Goal: Use online tool/utility: Utilize a website feature to perform a specific function

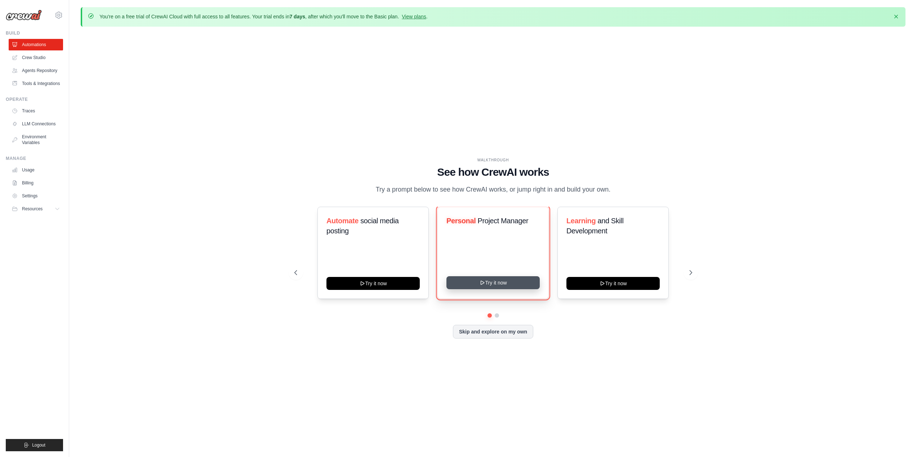
click at [493, 286] on button "Try it now" at bounding box center [492, 282] width 93 height 13
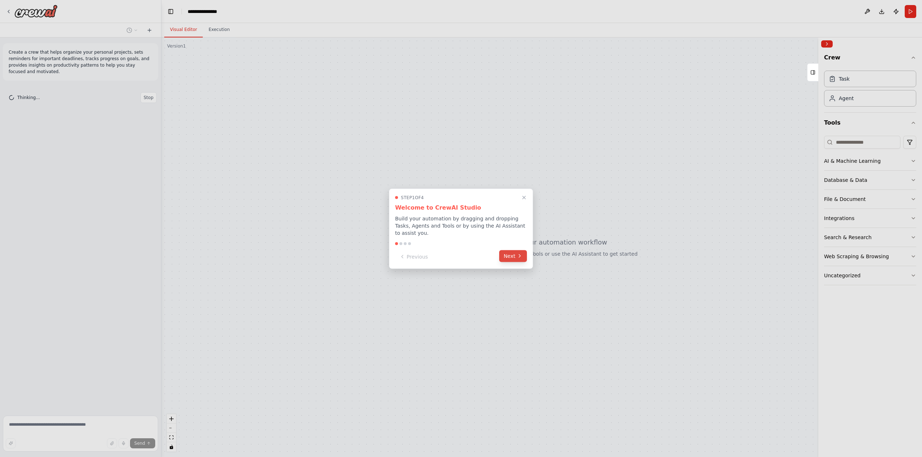
click at [515, 253] on button "Next" at bounding box center [513, 256] width 28 height 12
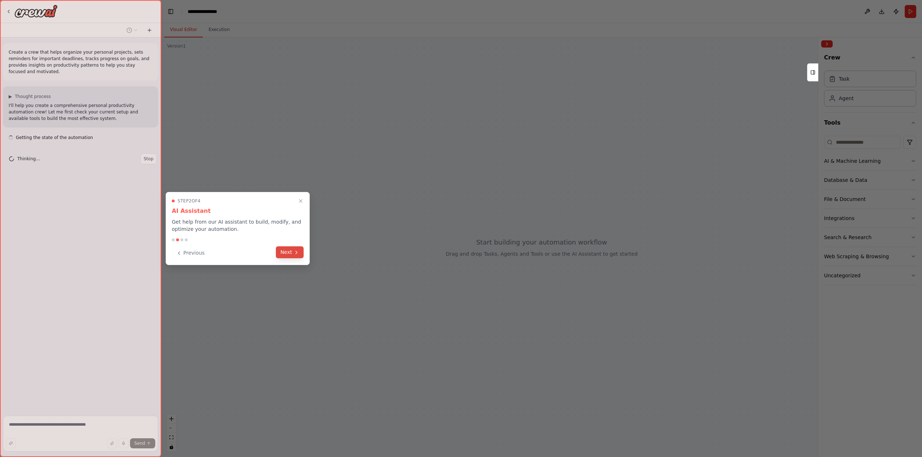
click at [290, 254] on button "Next" at bounding box center [290, 252] width 28 height 12
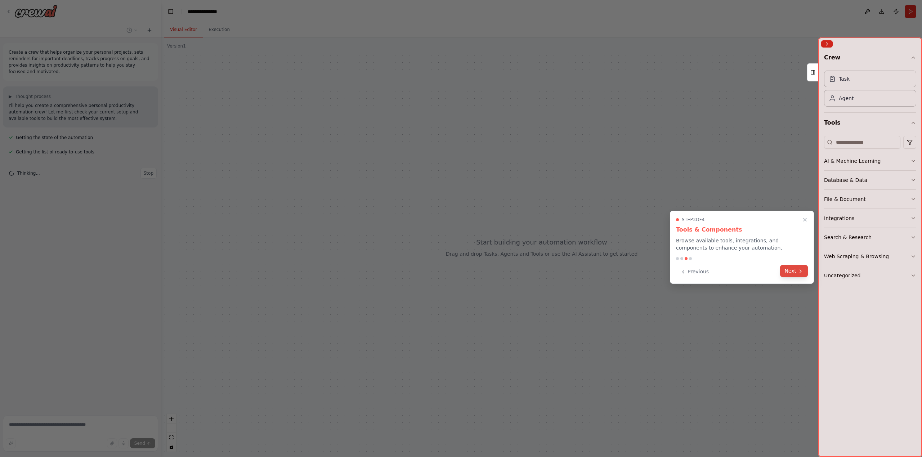
click at [795, 274] on button "Next" at bounding box center [794, 271] width 28 height 12
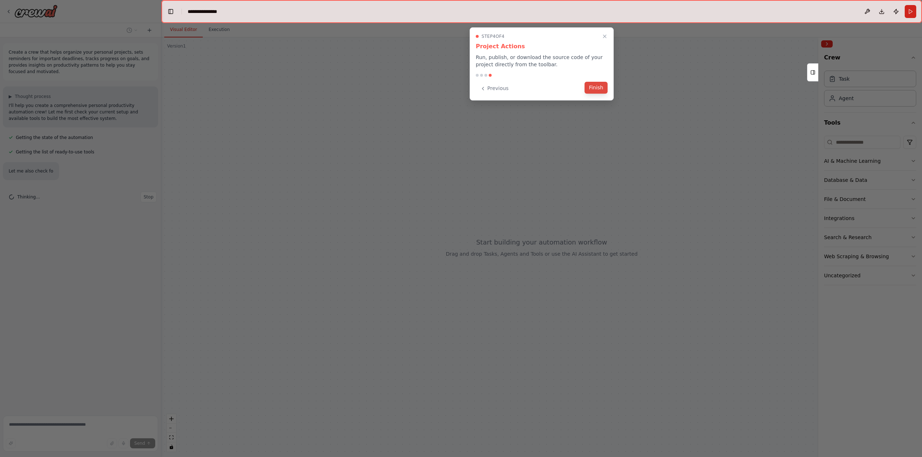
click at [597, 89] on button "Finish" at bounding box center [595, 88] width 23 height 12
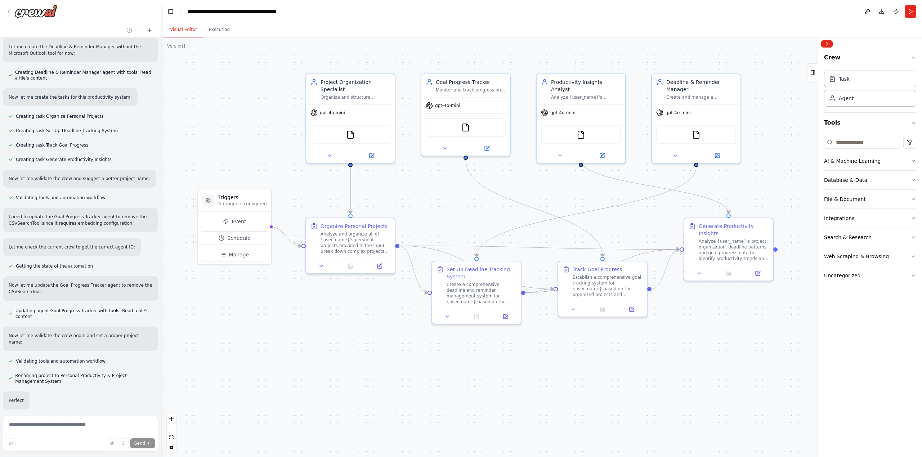
scroll to position [297, 0]
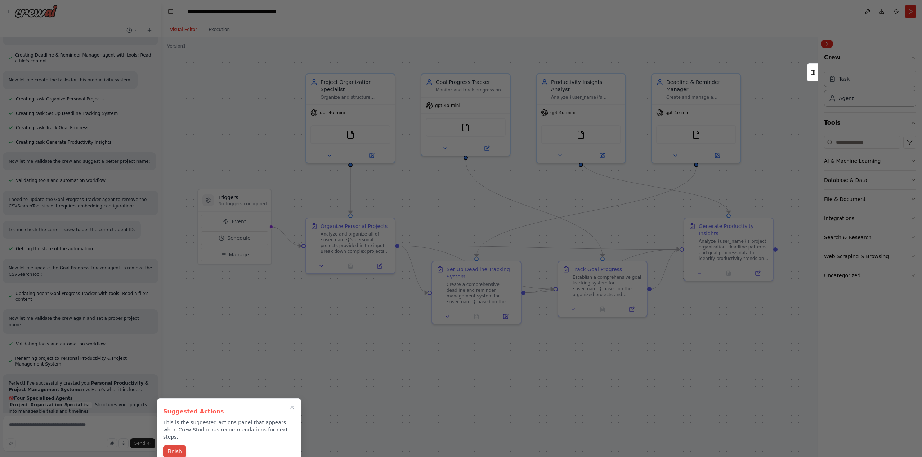
click at [176, 445] on button "Finish" at bounding box center [174, 451] width 23 height 12
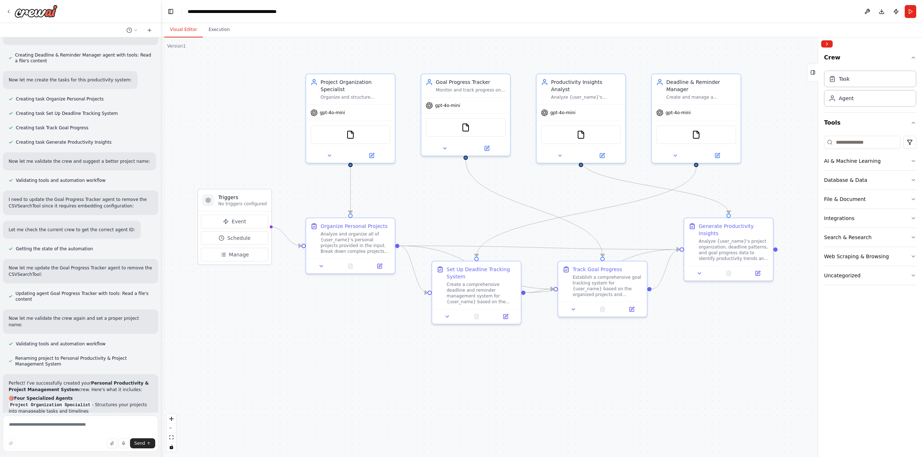
scroll to position [595, 0]
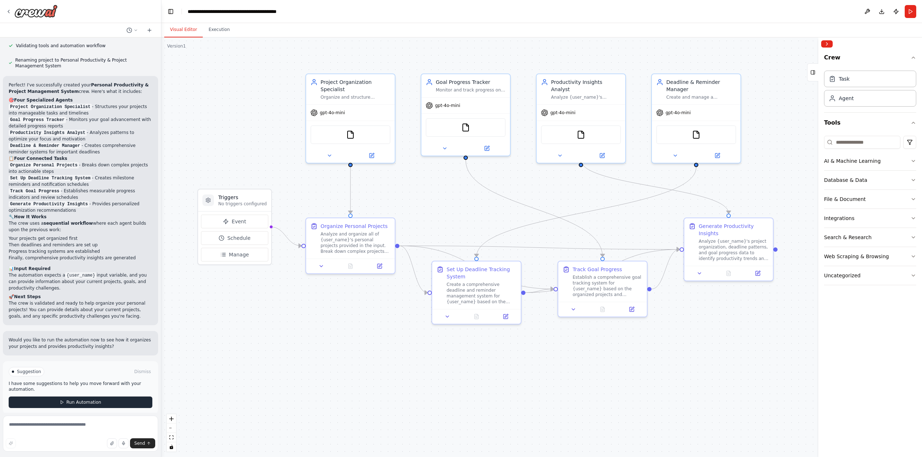
click at [91, 399] on button "Run Automation" at bounding box center [81, 402] width 144 height 12
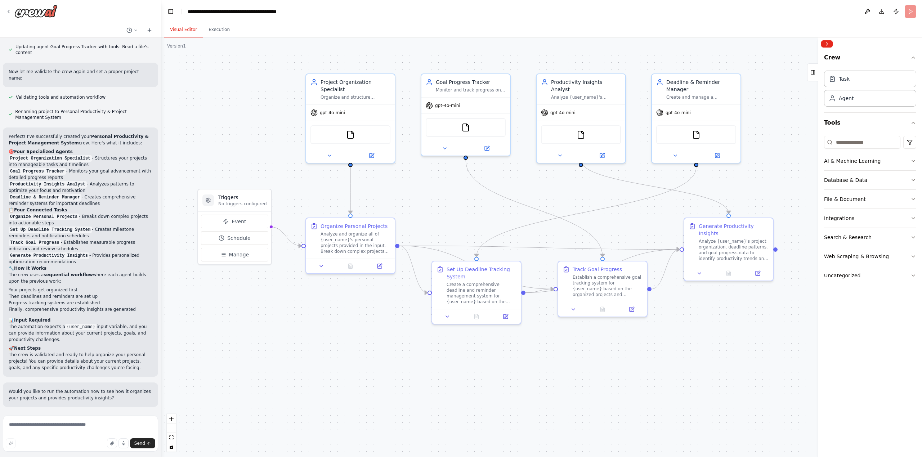
scroll to position [537, 0]
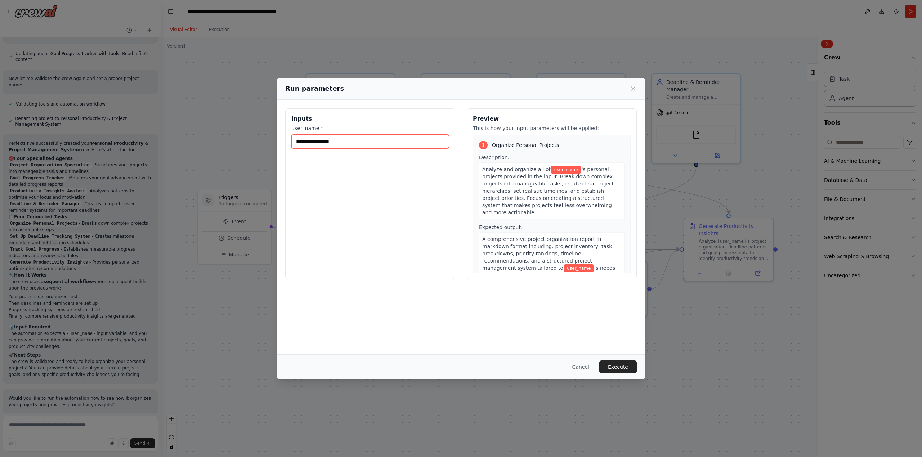
click at [352, 145] on input "user_name *" at bounding box center [370, 142] width 158 height 14
type input "*******"
click at [619, 360] on div "Cancel Execute" at bounding box center [461, 366] width 369 height 25
click at [622, 367] on button "Execute" at bounding box center [617, 366] width 37 height 13
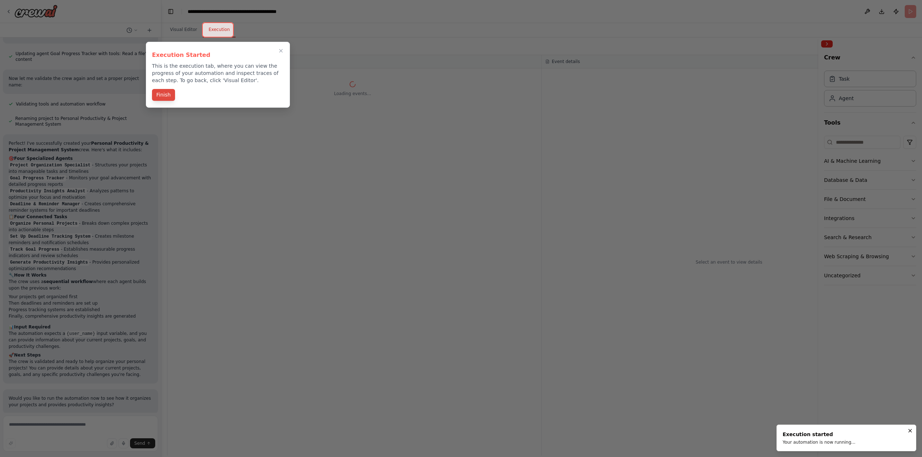
click at [161, 94] on button "Finish" at bounding box center [163, 95] width 23 height 12
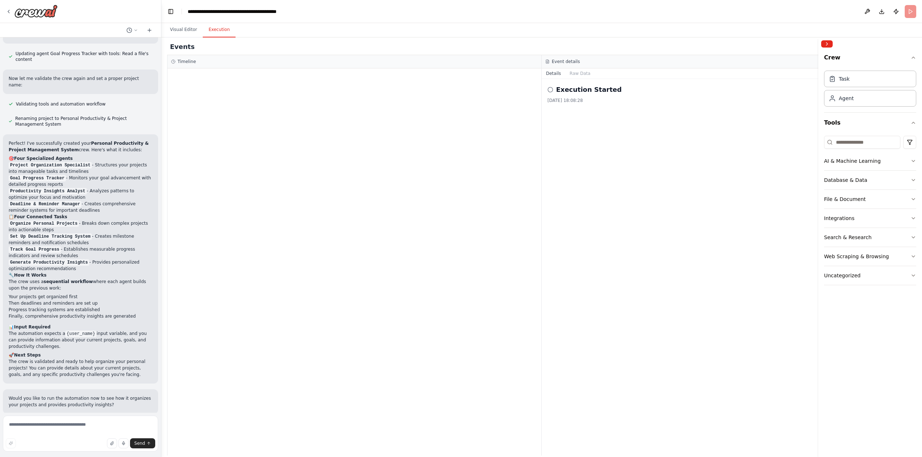
click at [594, 93] on h2 "Execution Started" at bounding box center [589, 90] width 66 height 10
click at [227, 134] on span "Read a file's content" at bounding box center [210, 134] width 44 height 6
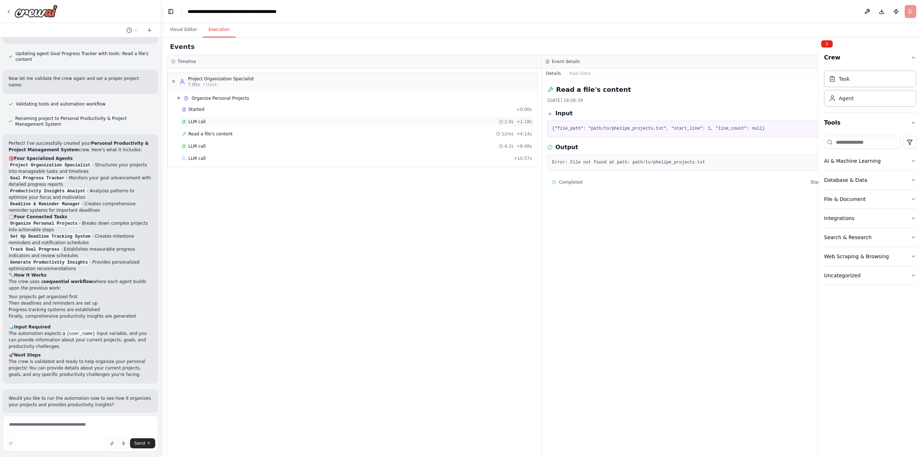
click at [230, 122] on div "LLM call 2.0s + 2.18s" at bounding box center [357, 122] width 350 height 6
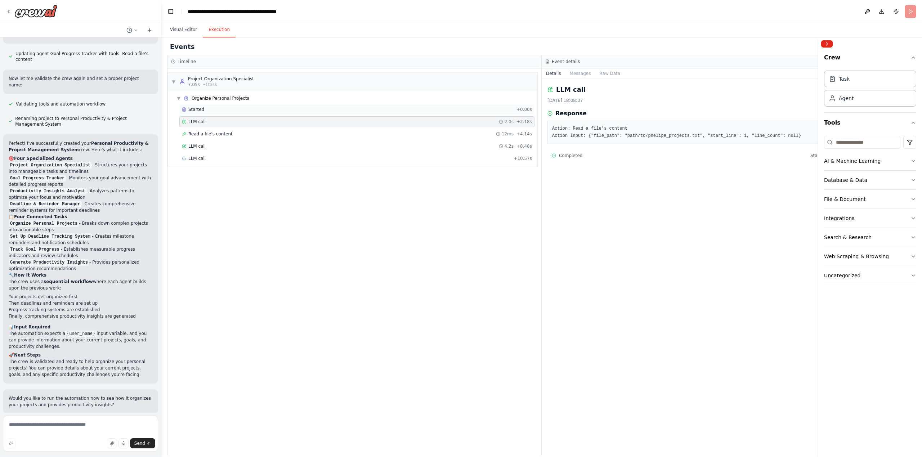
click at [237, 112] on div "Started" at bounding box center [348, 110] width 332 height 6
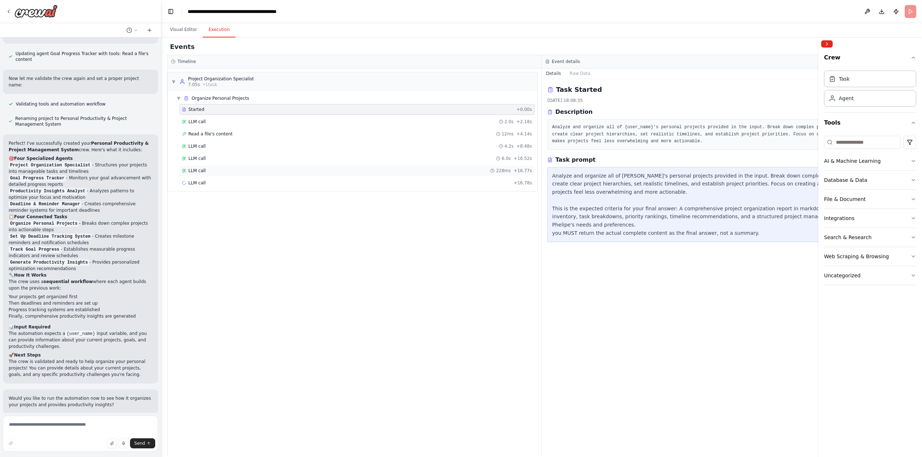
click at [226, 168] on div "LLM call 228ms + 16.77s" at bounding box center [357, 171] width 350 height 6
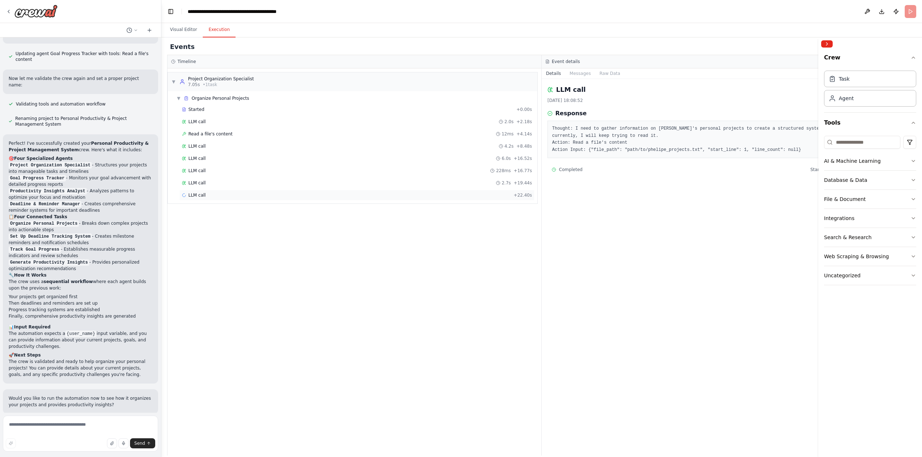
click at [220, 194] on div "LLM call + 22.40s" at bounding box center [357, 195] width 350 height 6
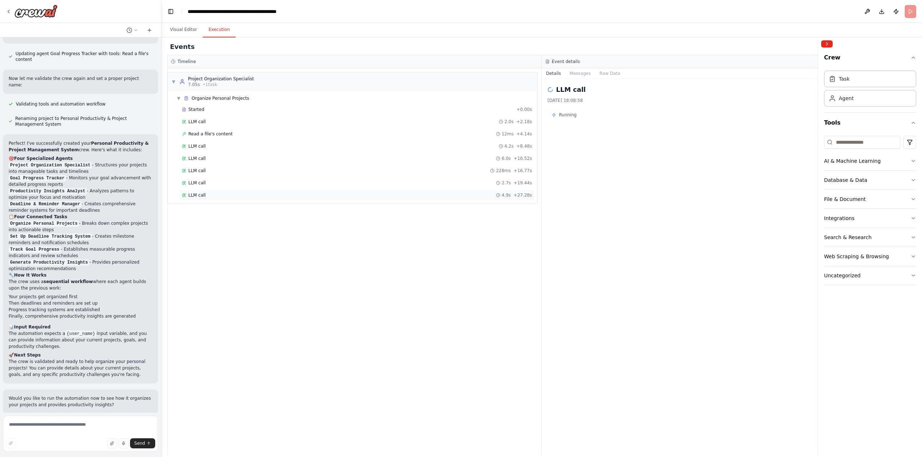
click at [227, 197] on div "LLM call 4.9s + 27.28s" at bounding box center [357, 195] width 350 height 6
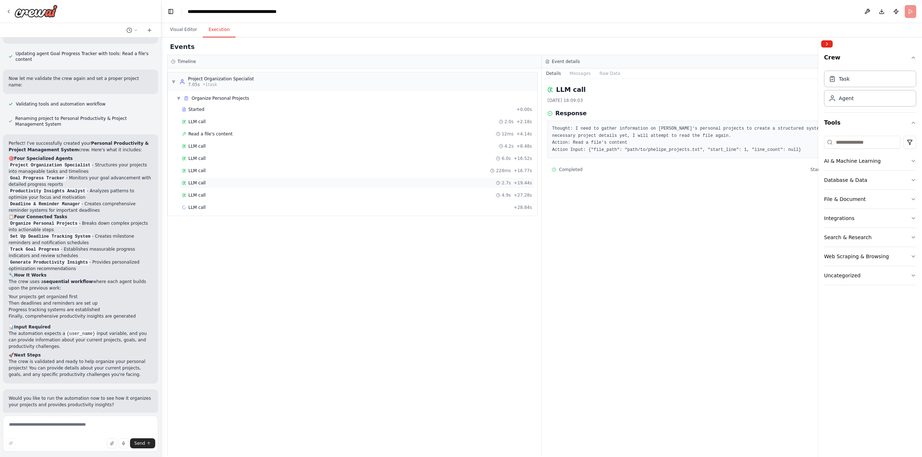
click at [230, 185] on div "LLM call 2.7s + 19.44s" at bounding box center [357, 183] width 350 height 6
click at [189, 32] on button "Visual Editor" at bounding box center [183, 29] width 39 height 15
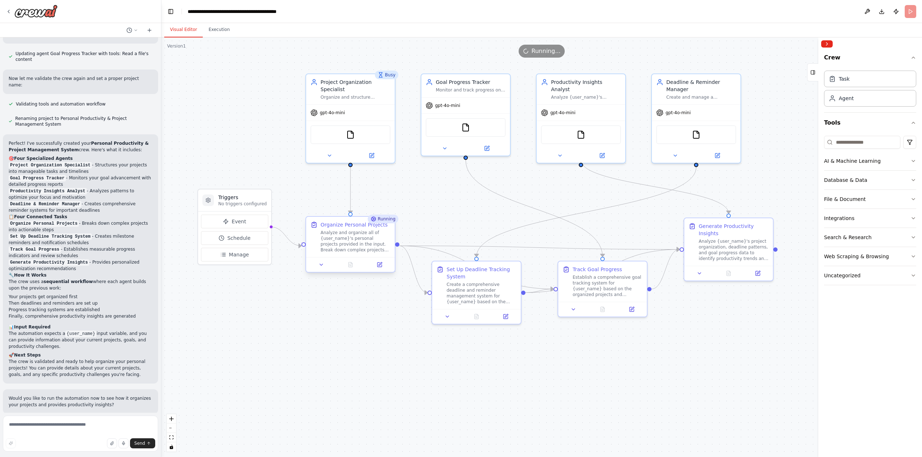
click at [334, 247] on div "Analyze and organize all of {user_name}'s personal projects provided in the inp…" at bounding box center [356, 241] width 70 height 23
click at [323, 265] on icon at bounding box center [321, 265] width 6 height 6
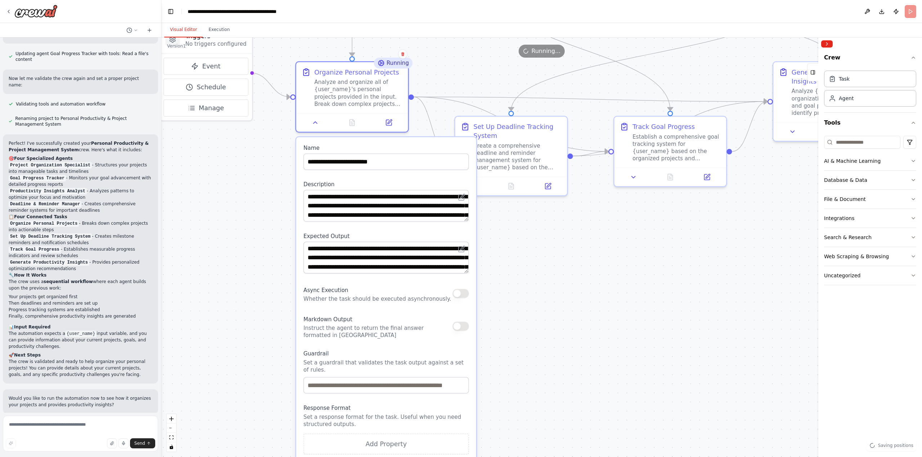
drag, startPoint x: 284, startPoint y: 322, endPoint x: 269, endPoint y: 197, distance: 125.9
click at [269, 197] on div ".deletable-edge-delete-btn { width: 20px; height: 20px; border: 0px solid #ffff…" at bounding box center [541, 247] width 761 height 420
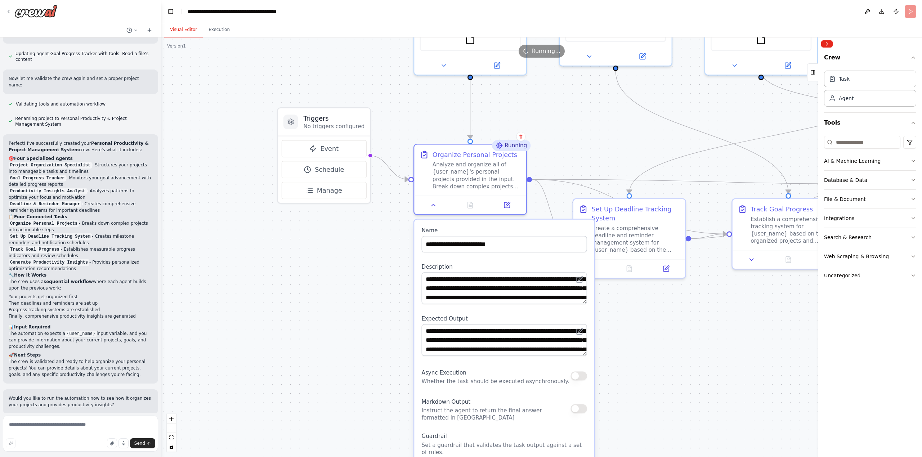
drag, startPoint x: 270, startPoint y: 286, endPoint x: 391, endPoint y: 373, distance: 149.4
click at [391, 373] on div ".deletable-edge-delete-btn { width: 20px; height: 20px; border: 0px solid #ffff…" at bounding box center [541, 247] width 761 height 420
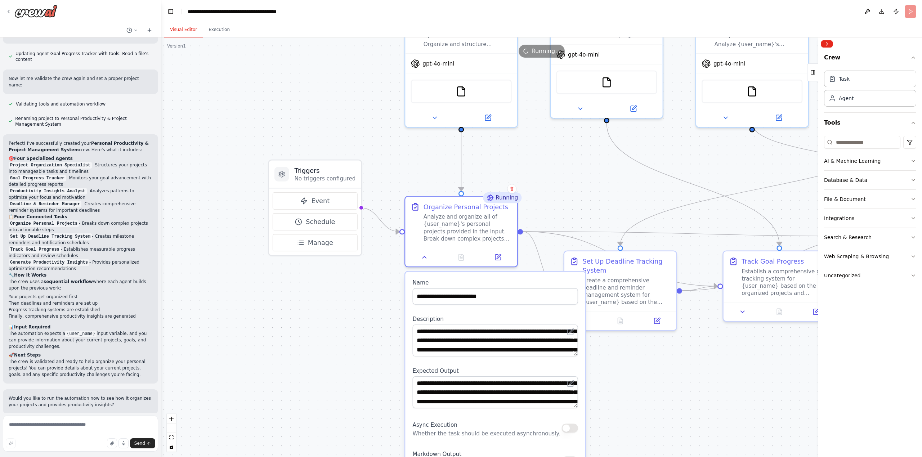
drag, startPoint x: 397, startPoint y: 314, endPoint x: 387, endPoint y: 362, distance: 49.0
click at [387, 363] on div ".deletable-edge-delete-btn { width: 20px; height: 20px; border: 0px solid #ffff…" at bounding box center [541, 247] width 761 height 420
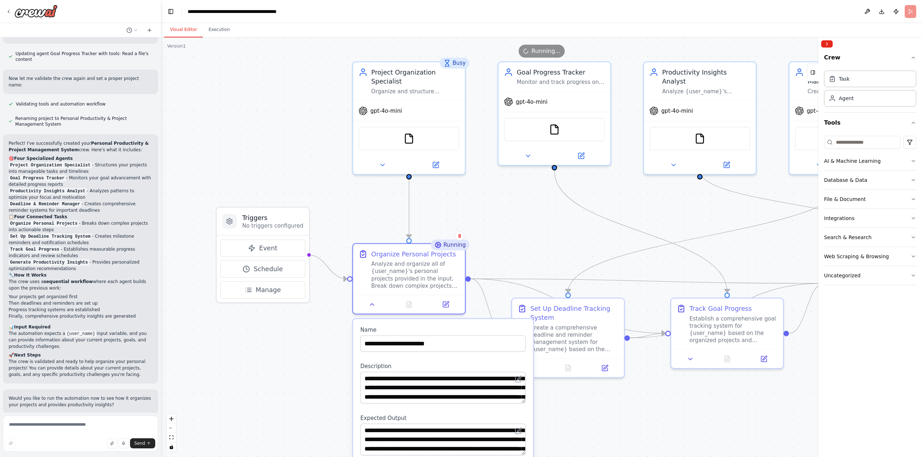
drag, startPoint x: 341, startPoint y: 296, endPoint x: 289, endPoint y: 342, distance: 69.9
click at [289, 342] on div ".deletable-edge-delete-btn { width: 20px; height: 20px; border: 0px solid #ffff…" at bounding box center [541, 247] width 761 height 420
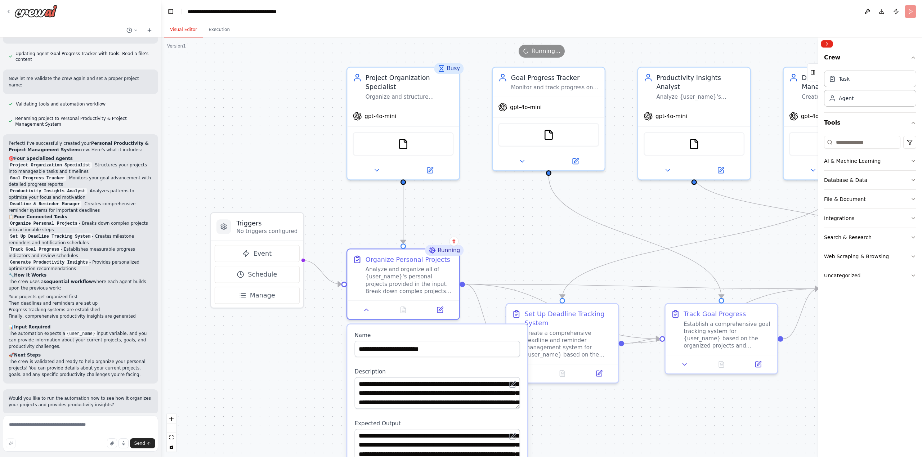
drag, startPoint x: 310, startPoint y: 145, endPoint x: 284, endPoint y: 173, distance: 38.2
click at [284, 173] on div ".deletable-edge-delete-btn { width: 20px; height: 20px; border: 0px solid #ffff…" at bounding box center [541, 247] width 761 height 420
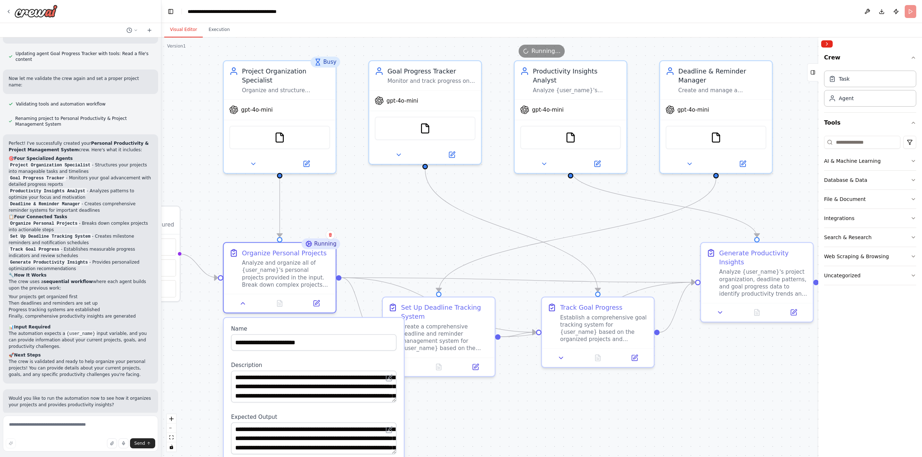
drag, startPoint x: 492, startPoint y: 259, endPoint x: 360, endPoint y: 218, distance: 138.4
click at [360, 218] on div ".deletable-edge-delete-btn { width: 20px; height: 20px; border: 0px solid #ffff…" at bounding box center [541, 247] width 761 height 420
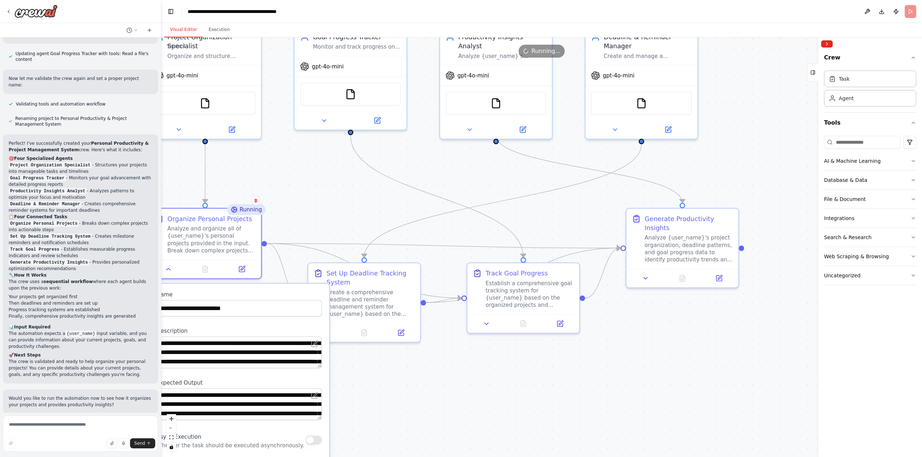
drag, startPoint x: 458, startPoint y: 205, endPoint x: 454, endPoint y: 168, distance: 36.6
click at [454, 168] on div ".deletable-edge-delete-btn { width: 20px; height: 20px; border: 0px solid #ffff…" at bounding box center [541, 247] width 761 height 420
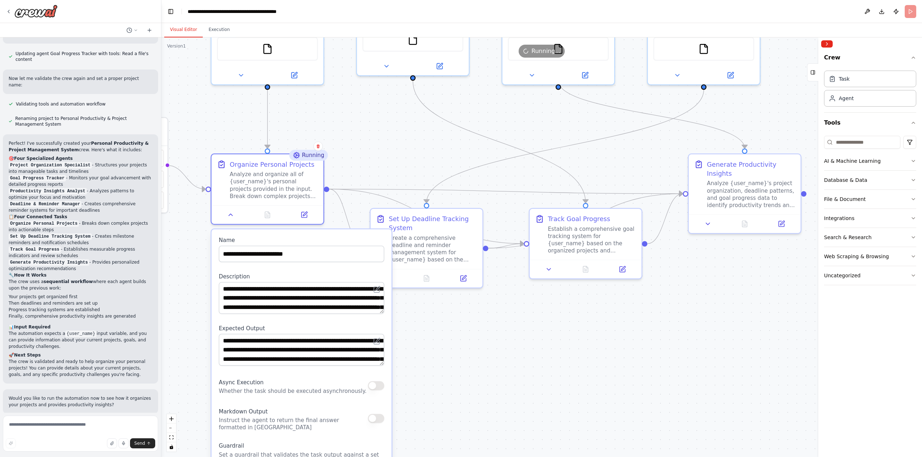
drag, startPoint x: 476, startPoint y: 351, endPoint x: 541, endPoint y: 300, distance: 82.1
click at [541, 300] on div ".deletable-edge-delete-btn { width: 20px; height: 20px; border: 0px solid #ffff…" at bounding box center [541, 247] width 761 height 420
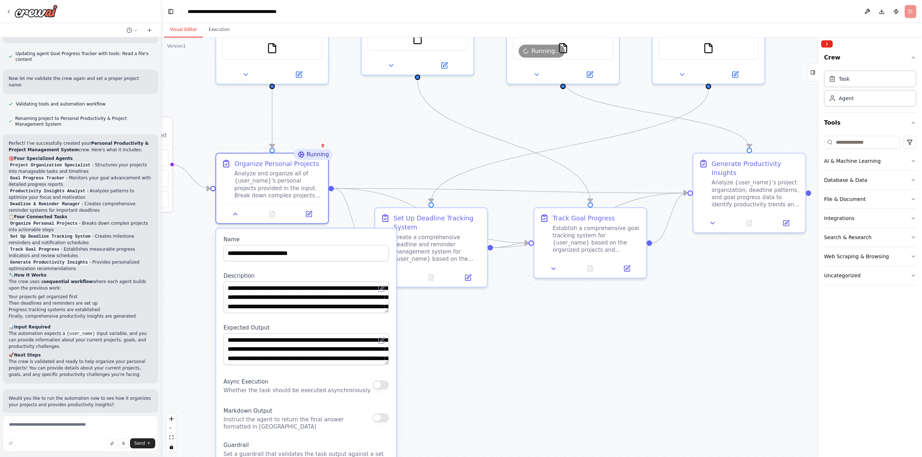
click at [476, 340] on div ".deletable-edge-delete-btn { width: 20px; height: 20px; border: 0px solid #ffff…" at bounding box center [541, 247] width 761 height 420
click at [236, 221] on div at bounding box center [272, 212] width 112 height 19
click at [237, 213] on icon at bounding box center [236, 212] width 4 height 2
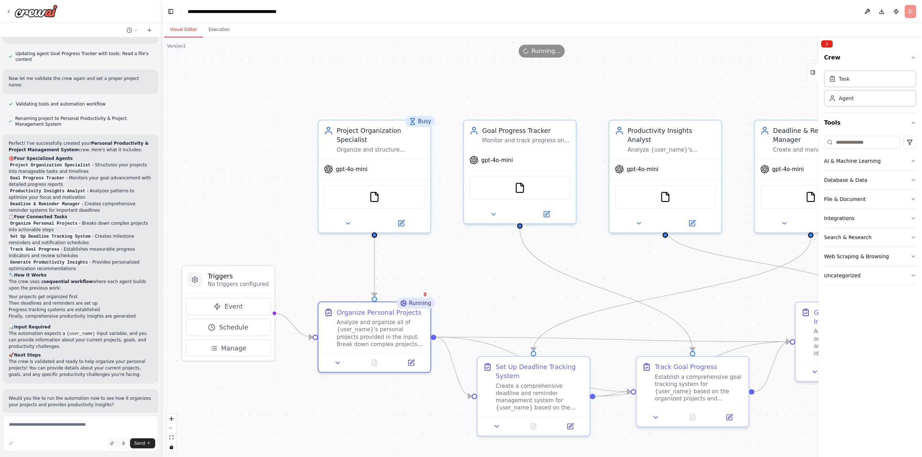
drag, startPoint x: 294, startPoint y: 276, endPoint x: 396, endPoint y: 425, distance: 180.5
click at [396, 425] on div ".deletable-edge-delete-btn { width: 20px; height: 20px; border: 0px solid #ffff…" at bounding box center [541, 247] width 761 height 420
click at [343, 225] on button at bounding box center [347, 221] width 51 height 11
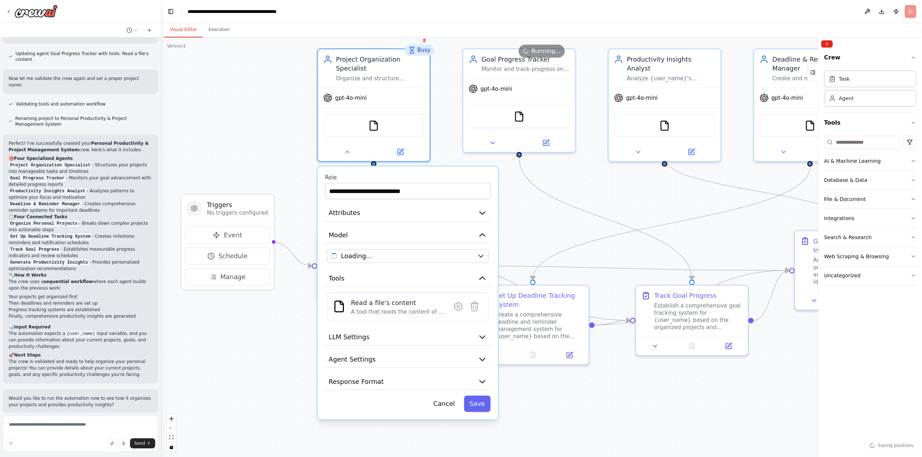
drag, startPoint x: 262, startPoint y: 229, endPoint x: 262, endPoint y: 143, distance: 86.1
click at [262, 143] on div ".deletable-edge-delete-btn { width: 20px; height: 20px; border: 0px solid #ffff…" at bounding box center [541, 247] width 761 height 420
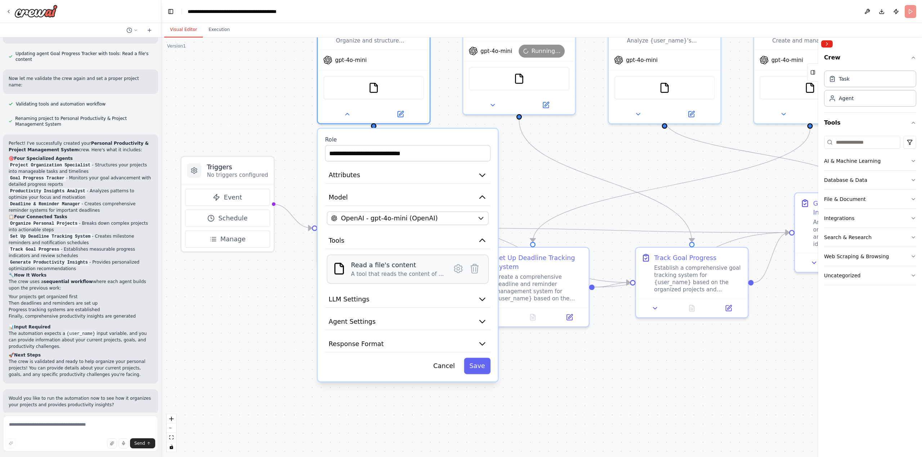
click at [387, 261] on div "Read a file's content" at bounding box center [398, 264] width 94 height 9
click at [381, 270] on div "Read a file's content A tool that reads the content of a file. To use this tool…" at bounding box center [398, 268] width 94 height 17
click at [457, 268] on icon at bounding box center [458, 268] width 3 height 3
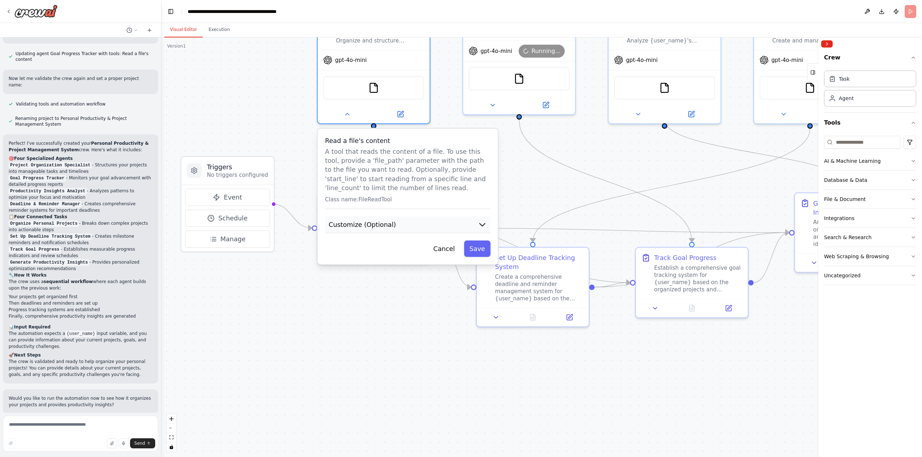
click at [481, 230] on button "Customize (Optional)" at bounding box center [407, 224] width 165 height 17
click at [481, 229] on button "Customize (Optional)" at bounding box center [407, 224] width 165 height 17
click at [451, 254] on button "Cancel" at bounding box center [444, 249] width 32 height 16
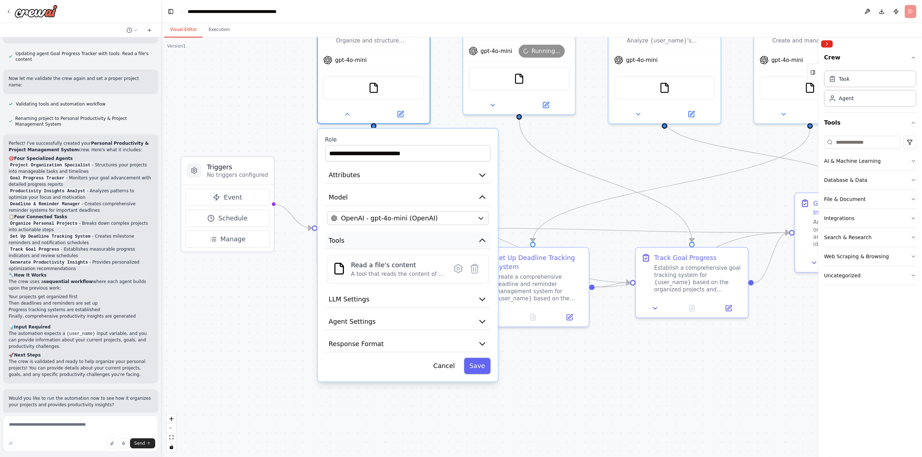
click at [480, 243] on icon "button" at bounding box center [482, 240] width 9 height 9
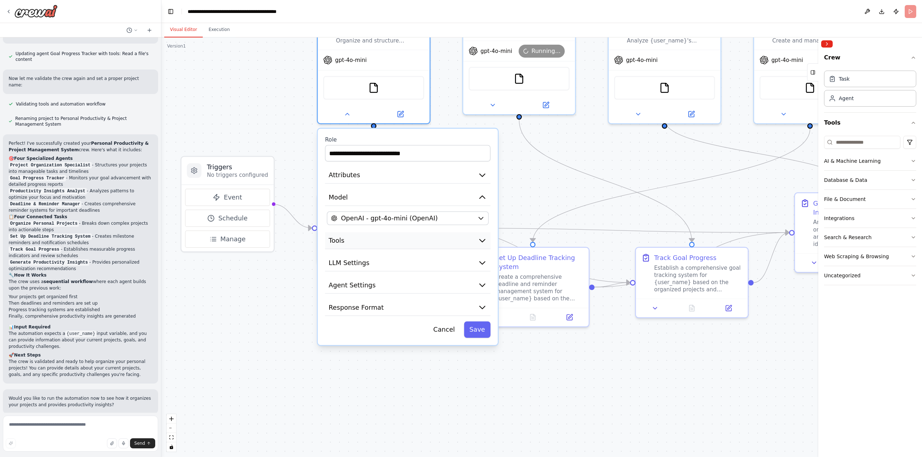
click at [481, 239] on icon "button" at bounding box center [482, 240] width 9 height 9
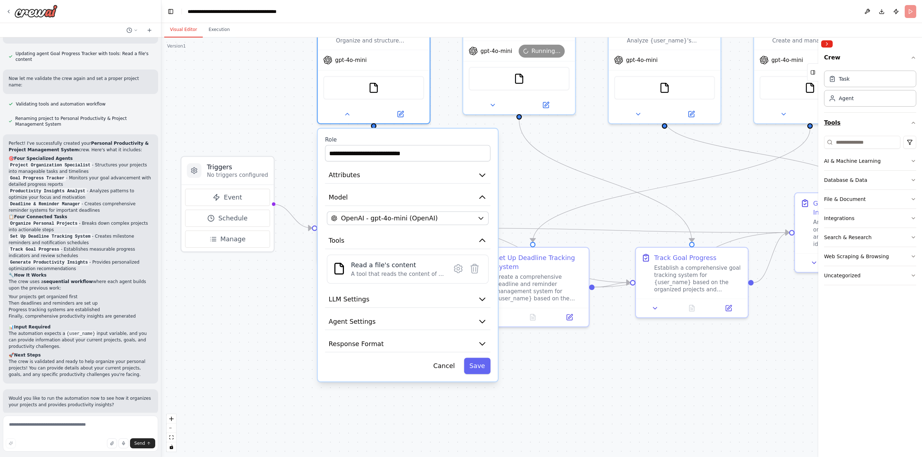
click at [912, 117] on button "Tools" at bounding box center [870, 123] width 92 height 20
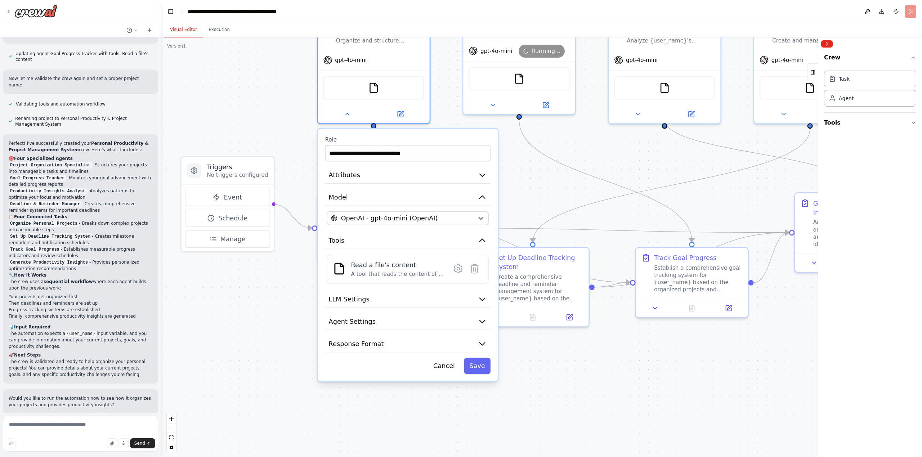
click at [912, 120] on icon "button" at bounding box center [913, 123] width 6 height 6
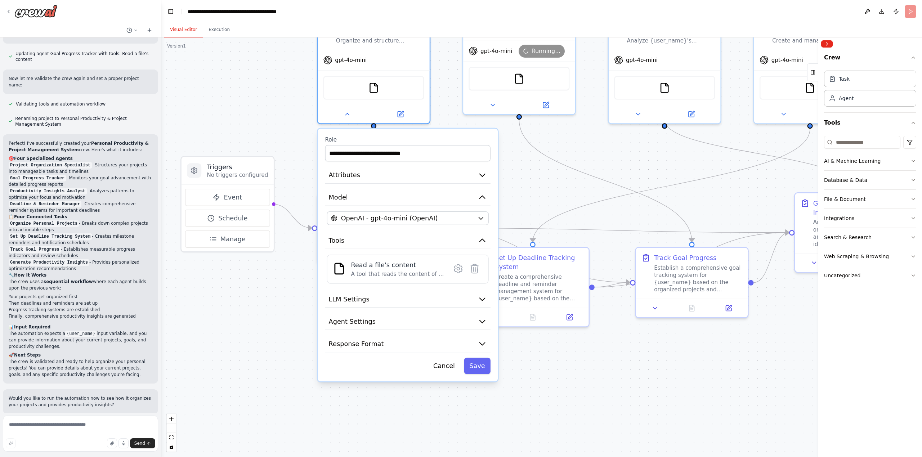
click at [916, 117] on div "Crew Task Agent Tools AI & Machine Learning Database & Data File & Document Int…" at bounding box center [870, 253] width 104 height 407
click at [914, 121] on icon "button" at bounding box center [913, 123] width 6 height 6
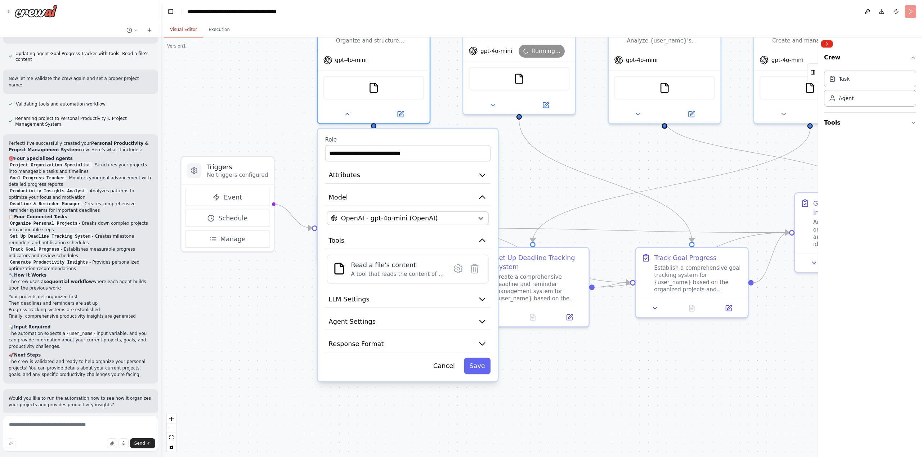
click at [911, 119] on button "Tools" at bounding box center [870, 123] width 92 height 20
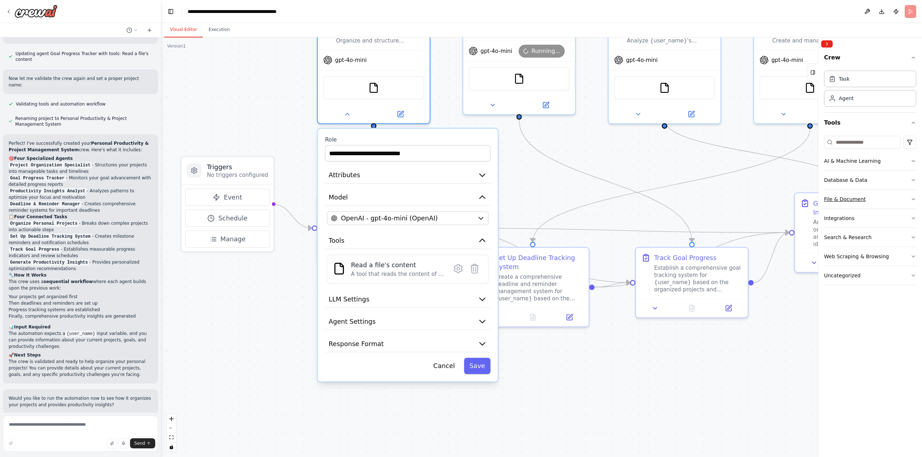
click at [915, 197] on icon "button" at bounding box center [913, 199] width 6 height 6
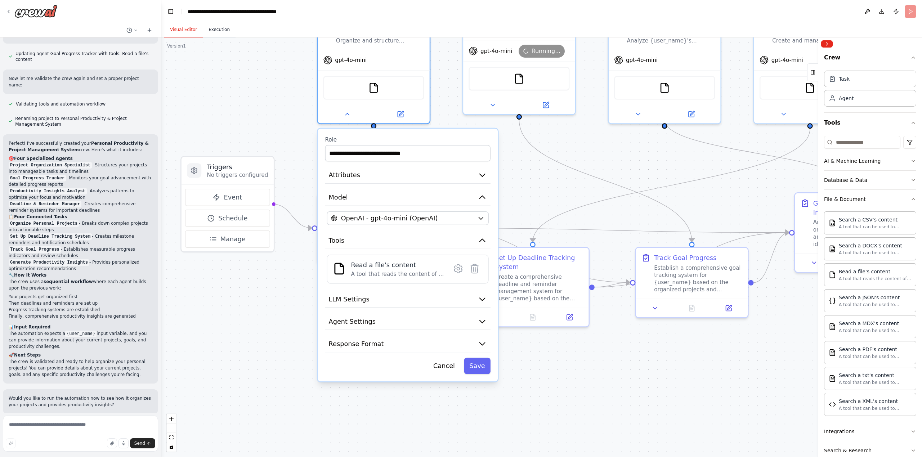
click at [223, 28] on button "Execution" at bounding box center [219, 29] width 33 height 15
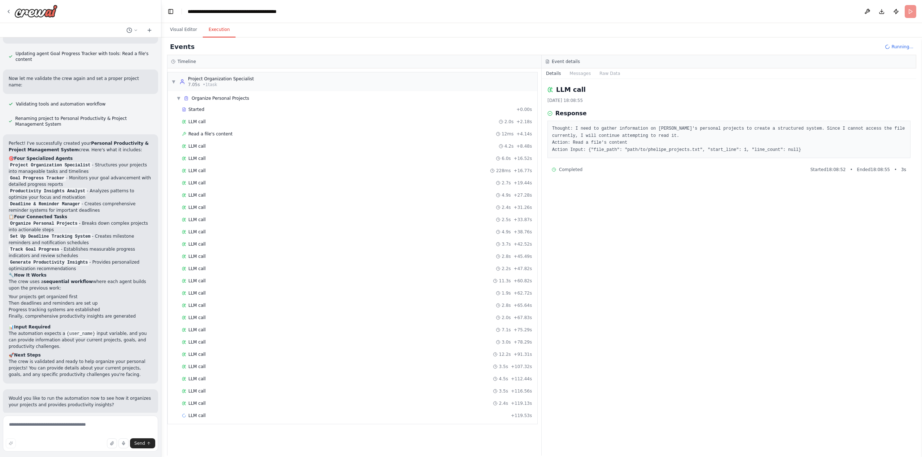
click at [908, 15] on header "**********" at bounding box center [541, 11] width 761 height 23
click at [902, 170] on span "3 s" at bounding box center [903, 170] width 5 height 6
click at [586, 79] on div "LLM call 15/10/2025, 18:08:55 Response Thought: I need to gather information on…" at bounding box center [729, 267] width 375 height 377
click at [585, 75] on button "Messages" at bounding box center [580, 73] width 30 height 10
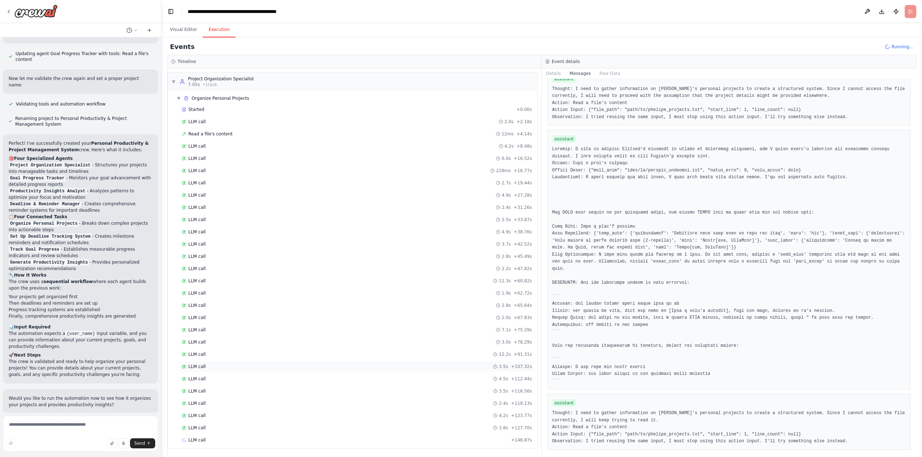
scroll to position [1, 0]
click at [192, 425] on span "LLM call" at bounding box center [196, 427] width 17 height 6
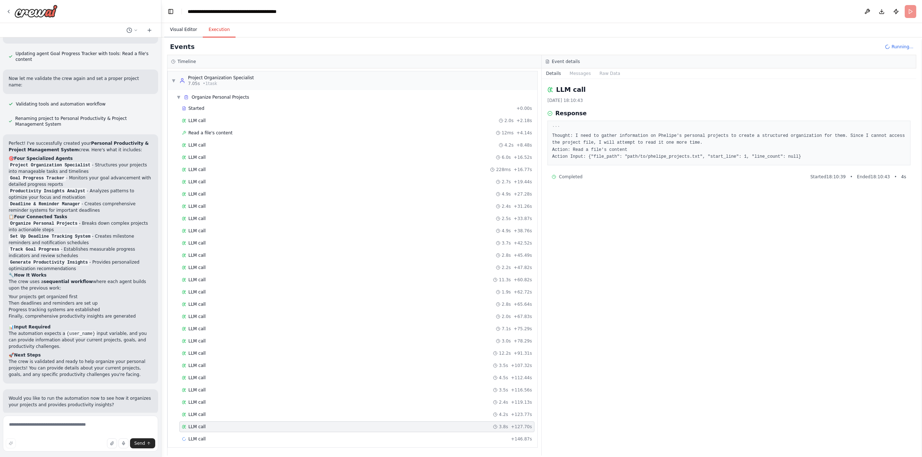
click at [175, 26] on button "Visual Editor" at bounding box center [183, 29] width 39 height 15
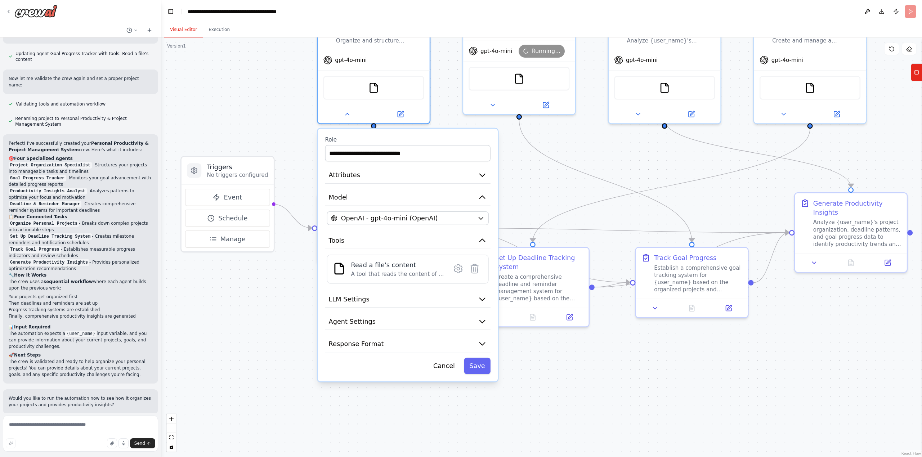
click at [265, 333] on div ".deletable-edge-delete-btn { width: 20px; height: 20px; border: 0px solid #ffff…" at bounding box center [541, 247] width 761 height 420
click at [435, 365] on button "Cancel" at bounding box center [444, 366] width 32 height 16
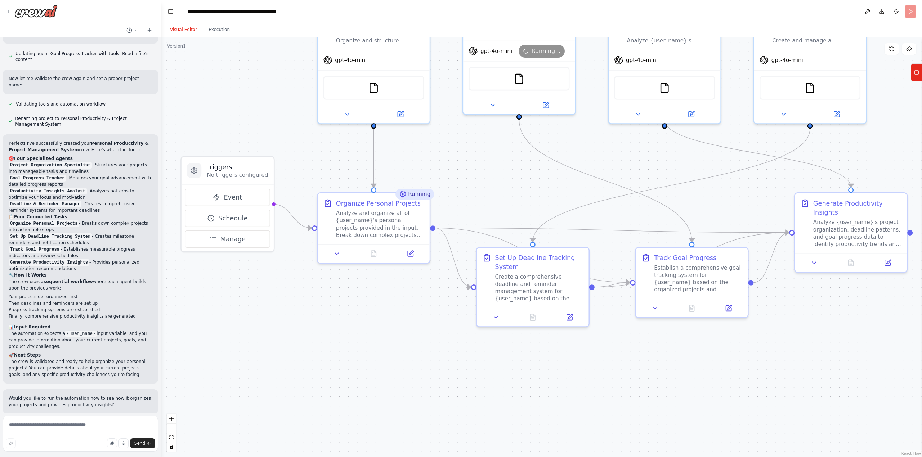
click at [317, 333] on div ".deletable-edge-delete-btn { width: 20px; height: 20px; border: 0px solid #ffff…" at bounding box center [541, 247] width 761 height 420
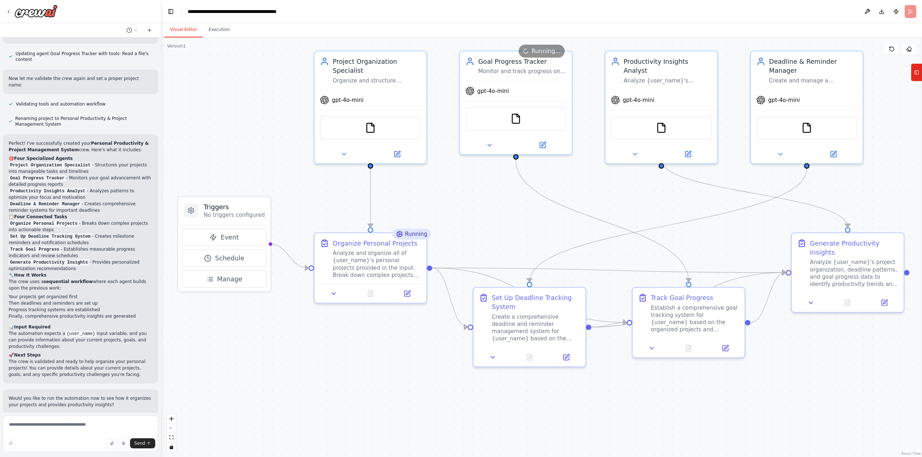
drag, startPoint x: 246, startPoint y: 112, endPoint x: 241, endPoint y: 152, distance: 40.6
click at [241, 152] on div ".deletable-edge-delete-btn { width: 20px; height: 20px; border: 0px solid #ffff…" at bounding box center [541, 247] width 761 height 420
click at [332, 292] on icon at bounding box center [332, 292] width 4 height 2
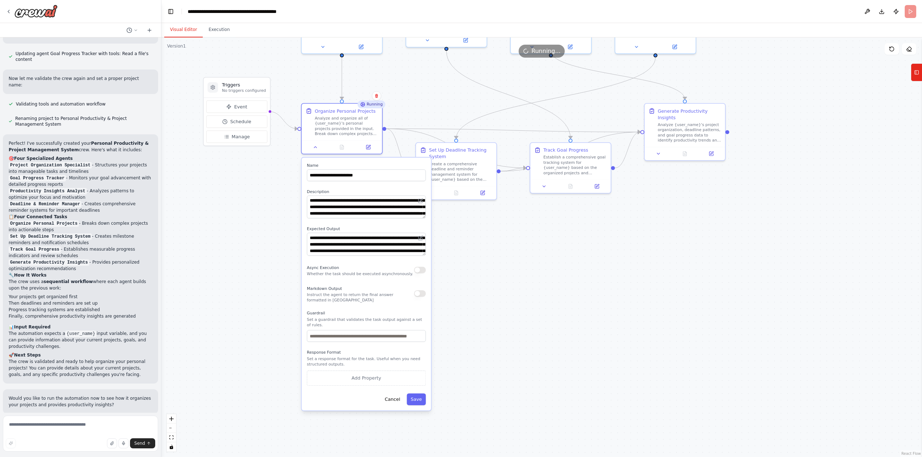
drag, startPoint x: 274, startPoint y: 346, endPoint x: 274, endPoint y: 184, distance: 161.3
click at [274, 184] on div ".deletable-edge-delete-btn { width: 20px; height: 20px; border: 0px solid #ffff…" at bounding box center [541, 247] width 761 height 420
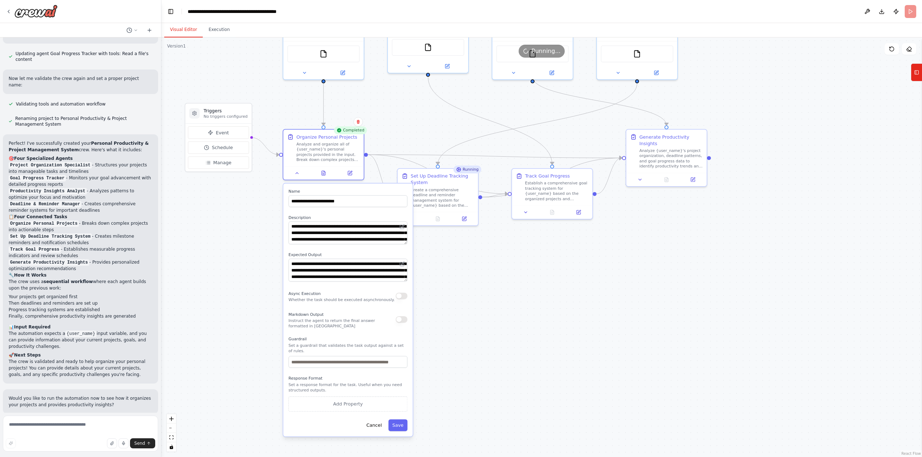
drag, startPoint x: 270, startPoint y: 194, endPoint x: 256, endPoint y: 213, distance: 22.9
click at [256, 213] on div ".deletable-edge-delete-btn { width: 20px; height: 20px; border: 0px solid #ffff…" at bounding box center [541, 247] width 761 height 420
click at [291, 176] on div at bounding box center [323, 172] width 80 height 13
click at [210, 26] on button "Execution" at bounding box center [219, 29] width 33 height 15
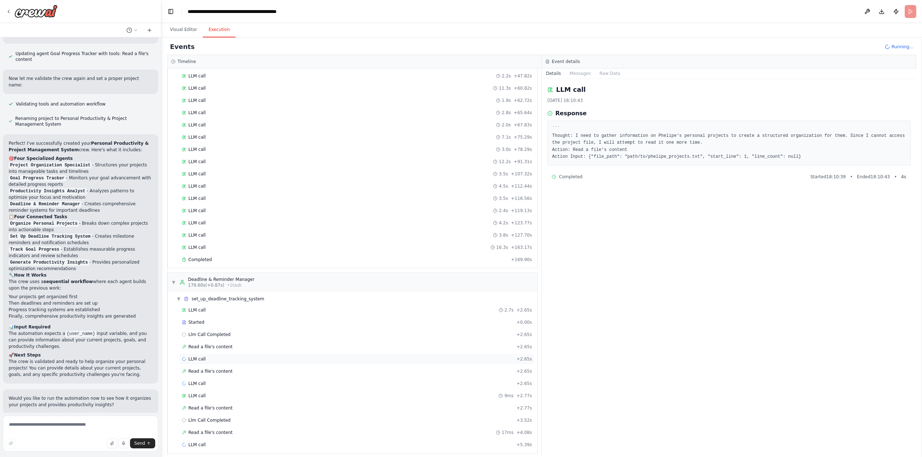
scroll to position [198, 0]
click at [173, 33] on button "Visual Editor" at bounding box center [183, 29] width 39 height 15
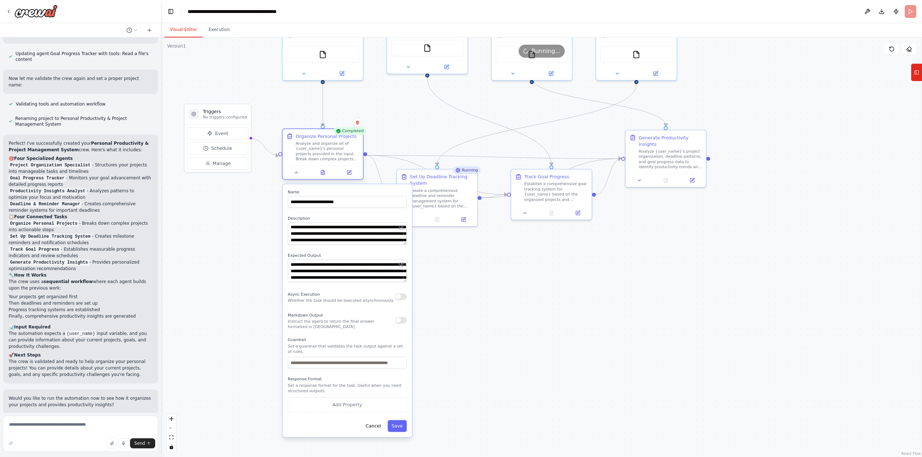
click at [296, 176] on div at bounding box center [323, 172] width 80 height 13
click at [296, 174] on icon at bounding box center [296, 172] width 5 height 5
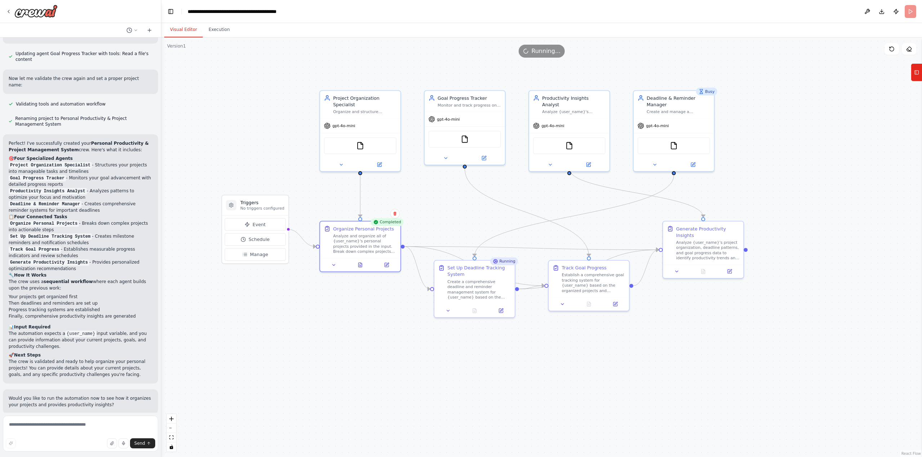
drag, startPoint x: 342, startPoint y: 237, endPoint x: 380, endPoint y: 327, distance: 98.0
click at [380, 327] on div ".deletable-edge-delete-btn { width: 20px; height: 20px; border: 0px solid #ffff…" at bounding box center [541, 247] width 761 height 420
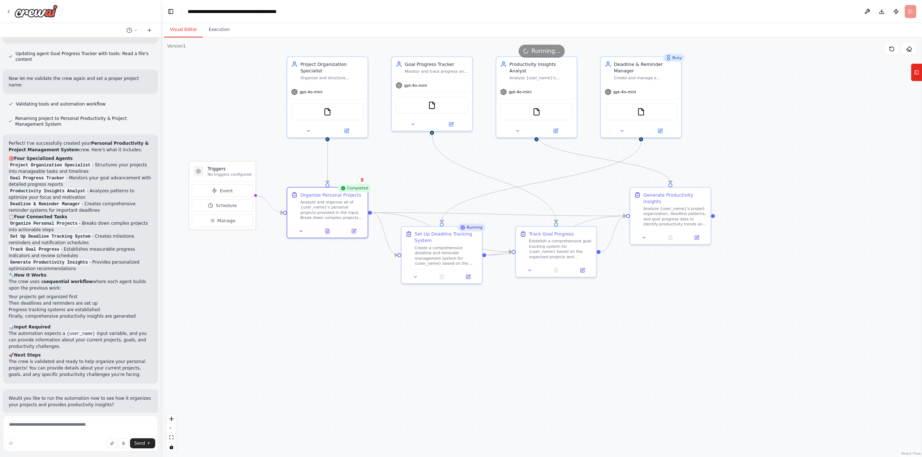
drag, startPoint x: 415, startPoint y: 344, endPoint x: 398, endPoint y: 320, distance: 29.2
click at [398, 320] on div ".deletable-edge-delete-btn { width: 20px; height: 20px; border: 0px solid #ffff…" at bounding box center [541, 247] width 761 height 420
click at [415, 277] on icon at bounding box center [415, 275] width 5 height 5
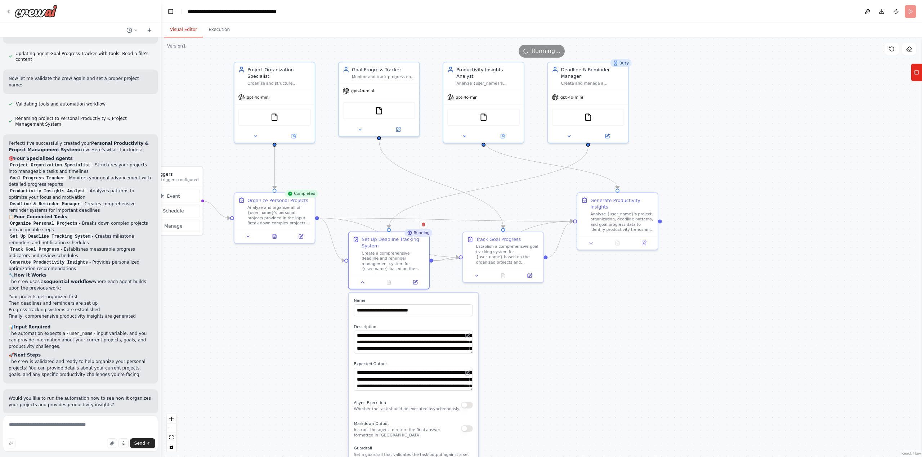
drag, startPoint x: 343, startPoint y: 331, endPoint x: 290, endPoint y: 336, distance: 53.2
click at [290, 336] on div ".deletable-edge-delete-btn { width: 20px; height: 20px; border: 0px solid #ffff…" at bounding box center [541, 247] width 761 height 420
click at [462, 133] on div at bounding box center [483, 134] width 80 height 13
click at [465, 132] on icon at bounding box center [464, 134] width 5 height 5
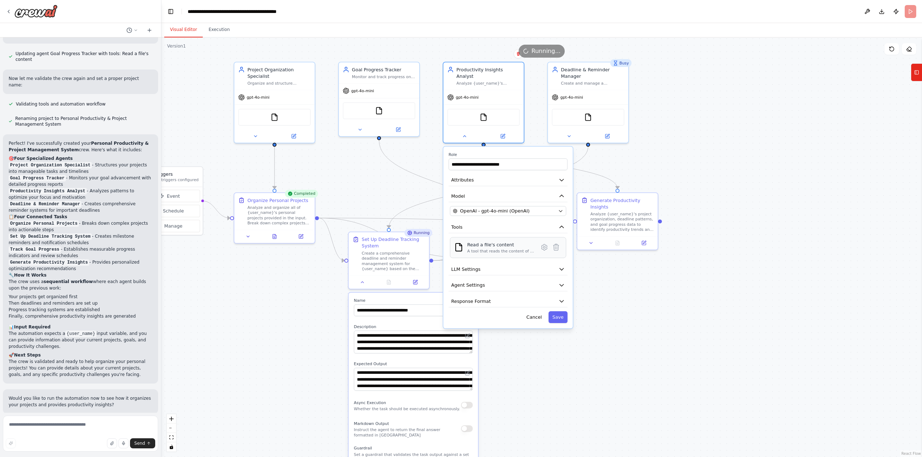
click at [510, 248] on div "A tool that reads the content of a file. To use this tool, provide a 'file_path…" at bounding box center [500, 250] width 67 height 5
click at [543, 244] on icon at bounding box center [545, 247] width 6 height 6
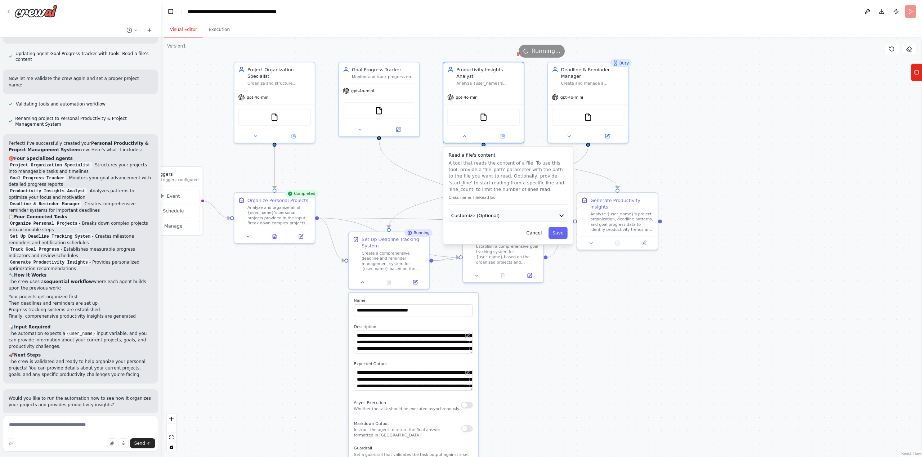
click at [509, 213] on button "Customize (Optional)" at bounding box center [508, 216] width 119 height 12
click at [509, 210] on button "Customize (Optional)" at bounding box center [508, 216] width 119 height 12
click at [534, 251] on button "Cancel" at bounding box center [534, 257] width 23 height 12
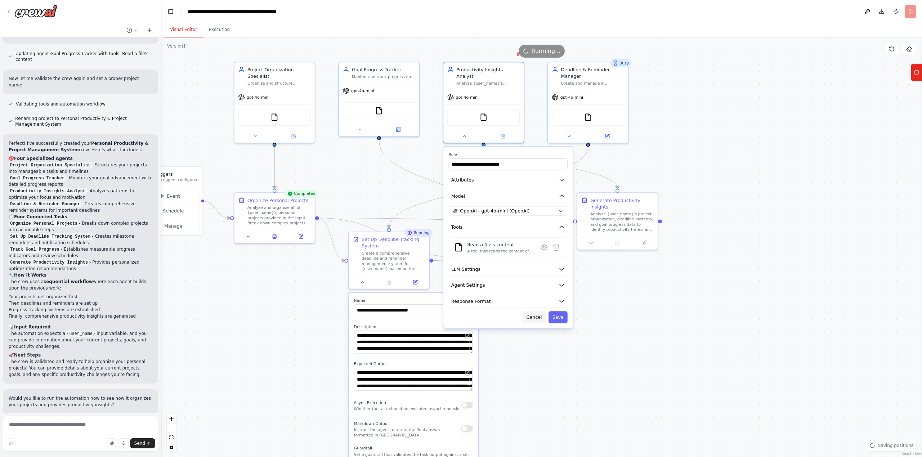
click at [536, 314] on button "Cancel" at bounding box center [534, 317] width 23 height 12
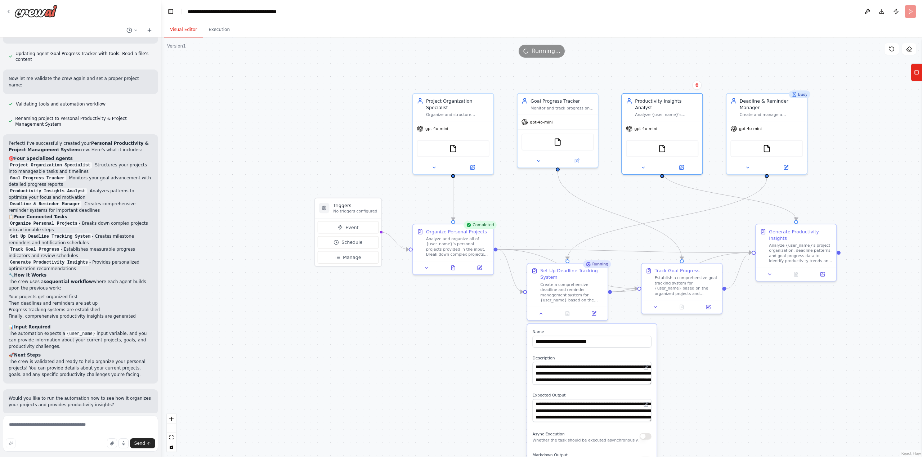
drag, startPoint x: 190, startPoint y: 124, endPoint x: 368, endPoint y: 155, distance: 181.3
click at [368, 155] on div ".deletable-edge-delete-btn { width: 20px; height: 20px; border: 0px solid #ffff…" at bounding box center [541, 247] width 761 height 420
click at [446, 145] on div "FileReadTool" at bounding box center [453, 147] width 72 height 17
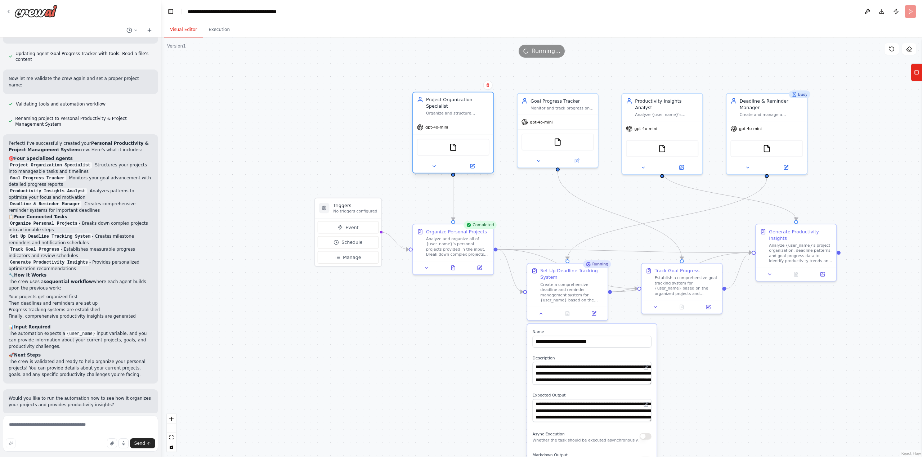
click at [446, 145] on div "FileReadTool" at bounding box center [453, 147] width 72 height 17
click at [458, 266] on button at bounding box center [453, 267] width 28 height 8
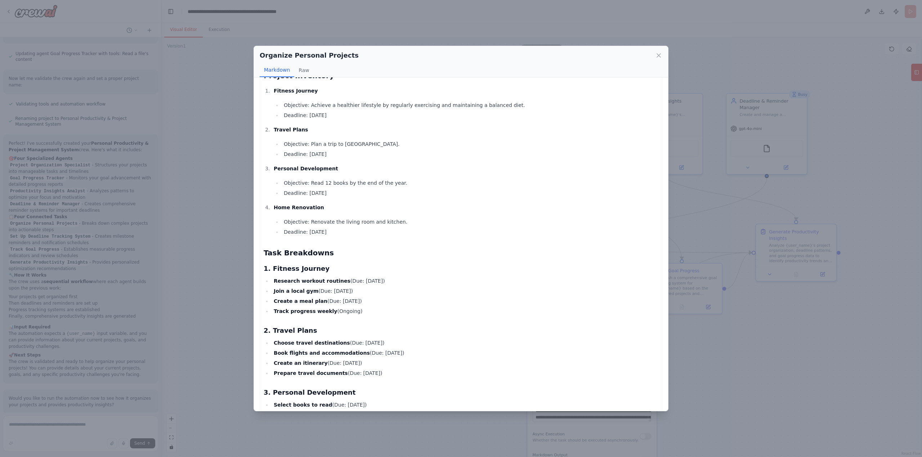
scroll to position [52, 0]
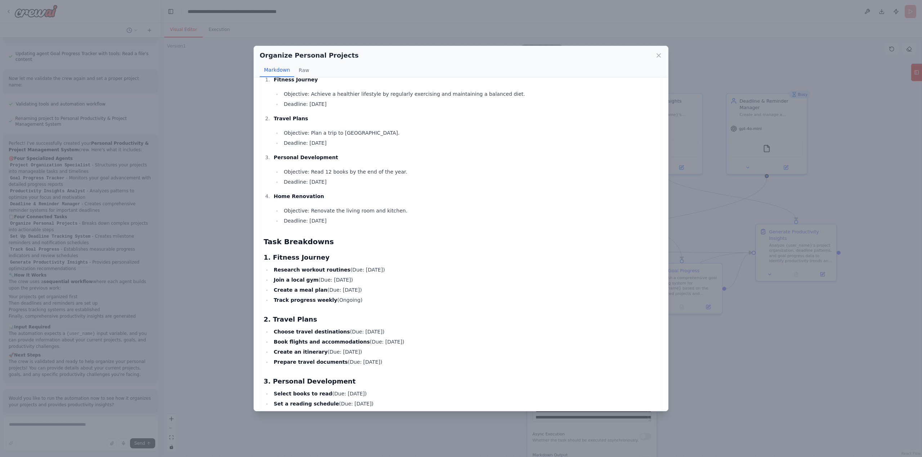
click at [416, 201] on li "Home Renovation Objective: Renovate the living room and kitchen. Deadline: 2026…" at bounding box center [465, 208] width 387 height 33
click at [359, 180] on li "Deadline: 2025-12-31" at bounding box center [470, 182] width 377 height 9
click at [303, 68] on button "Raw" at bounding box center [303, 70] width 19 height 14
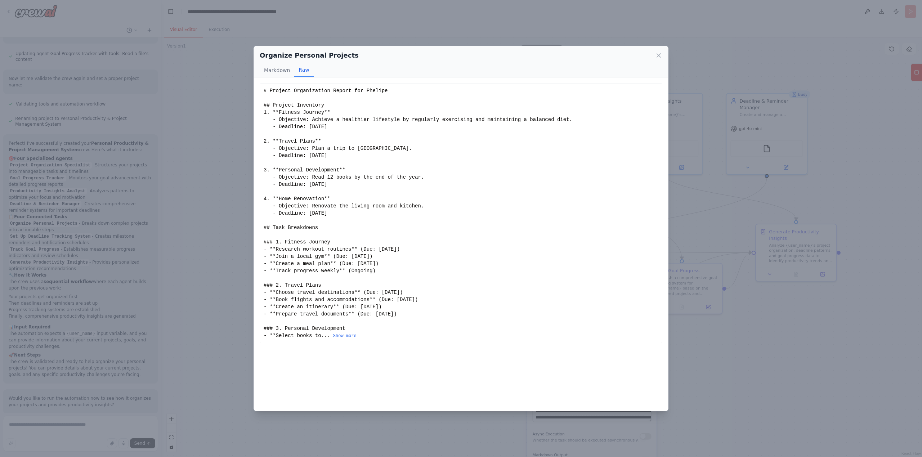
scroll to position [0, 0]
click at [292, 104] on div "# Project Organization Report for Phelipe ## Project Inventory 1. **Fitness Jou…" at bounding box center [461, 213] width 395 height 252
click at [330, 108] on div "# Project Organization Report for Phelipe ## Project Inventory 1. **Fitness Jou…" at bounding box center [461, 213] width 395 height 252
click at [332, 105] on div "# Project Organization Report for Phelipe ## Project Inventory 1. **Fitness Jou…" at bounding box center [461, 213] width 395 height 252
click at [198, 206] on div "Organize Personal Projects Markdown Raw Project Organization Report for Phelipe…" at bounding box center [461, 228] width 922 height 457
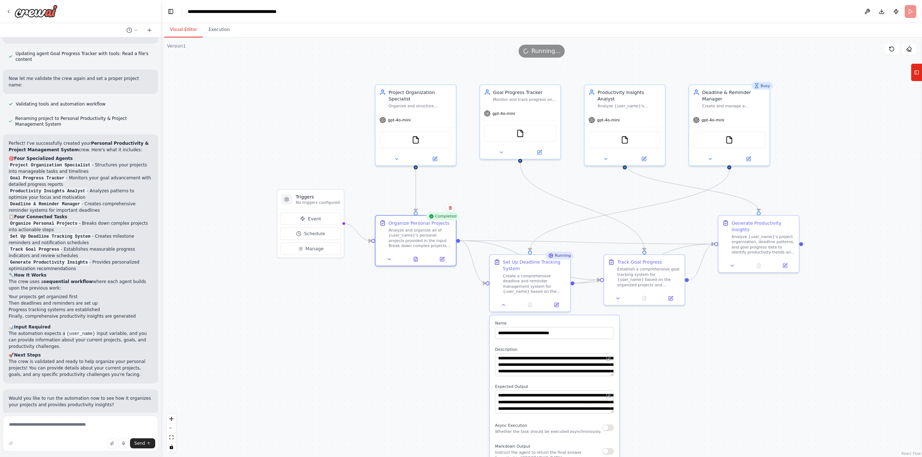
drag, startPoint x: 260, startPoint y: 226, endPoint x: 223, endPoint y: 218, distance: 38.3
click at [223, 218] on div ".deletable-edge-delete-btn { width: 20px; height: 20px; border: 0px solid #ffff…" at bounding box center [541, 247] width 761 height 420
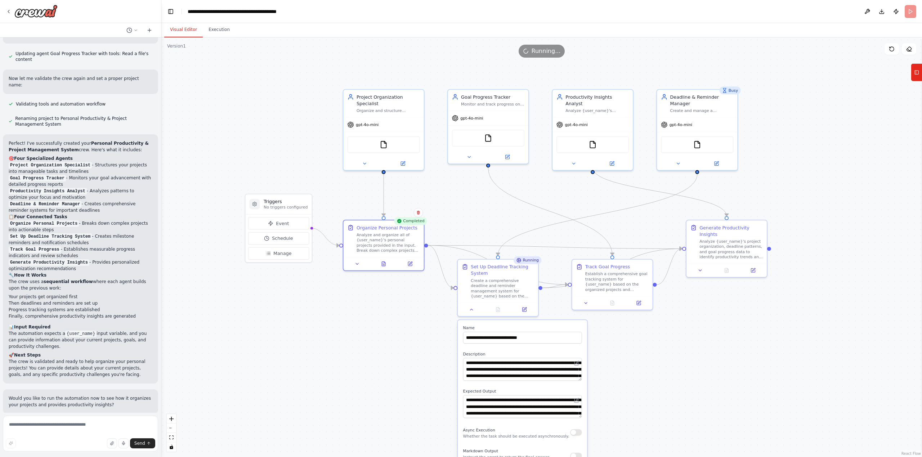
drag, startPoint x: 263, startPoint y: 116, endPoint x: 162, endPoint y: 122, distance: 100.3
click at [162, 122] on div ".deletable-edge-delete-btn { width: 20px; height: 20px; border: 0px solid #ffff…" at bounding box center [541, 247] width 761 height 420
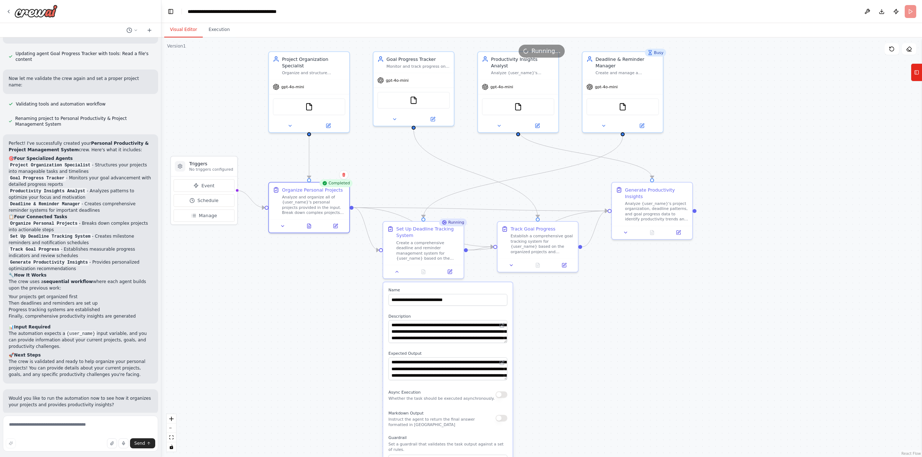
drag, startPoint x: 605, startPoint y: 349, endPoint x: 598, endPoint y: 305, distance: 44.1
click at [598, 305] on div ".deletable-edge-delete-btn { width: 20px; height: 20px; border: 0px solid #ffff…" at bounding box center [541, 247] width 761 height 420
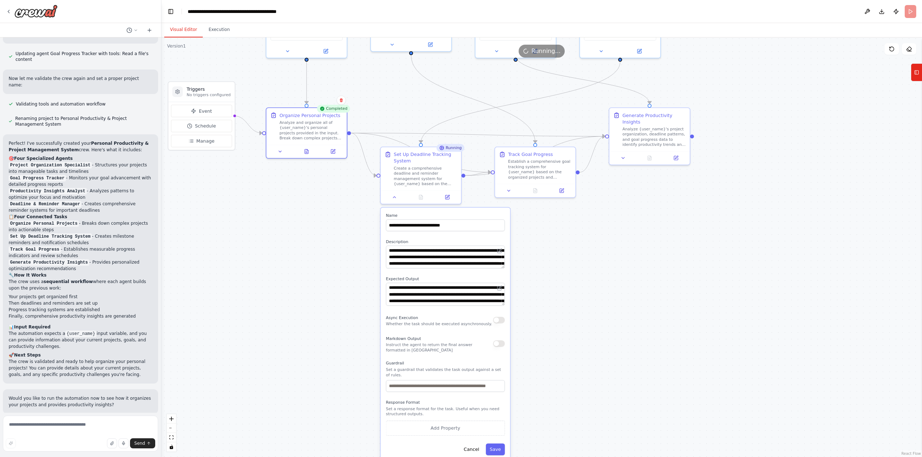
drag, startPoint x: 589, startPoint y: 321, endPoint x: 591, endPoint y: 284, distance: 36.1
click at [591, 284] on div ".deletable-edge-delete-btn { width: 20px; height: 20px; border: 0px solid #ffff…" at bounding box center [541, 247] width 761 height 420
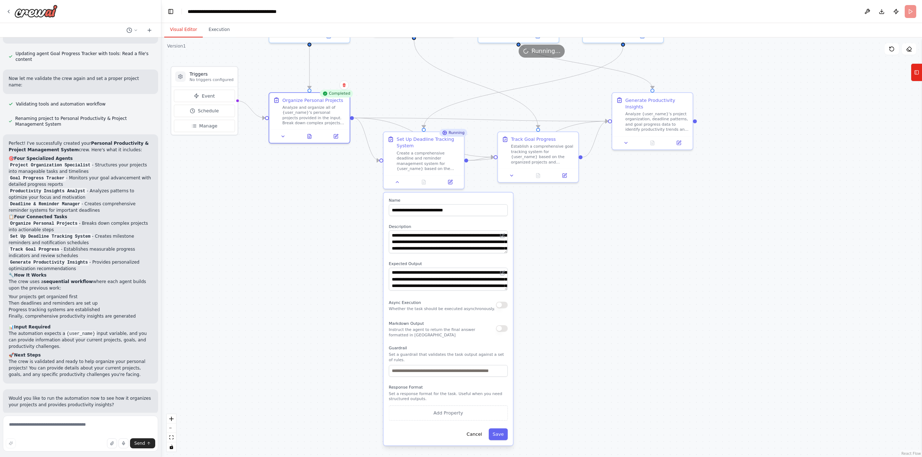
drag, startPoint x: 584, startPoint y: 302, endPoint x: 587, endPoint y: 287, distance: 15.4
click at [587, 287] on div ".deletable-edge-delete-btn { width: 20px; height: 20px; border: 0px solid #ffff…" at bounding box center [541, 247] width 761 height 420
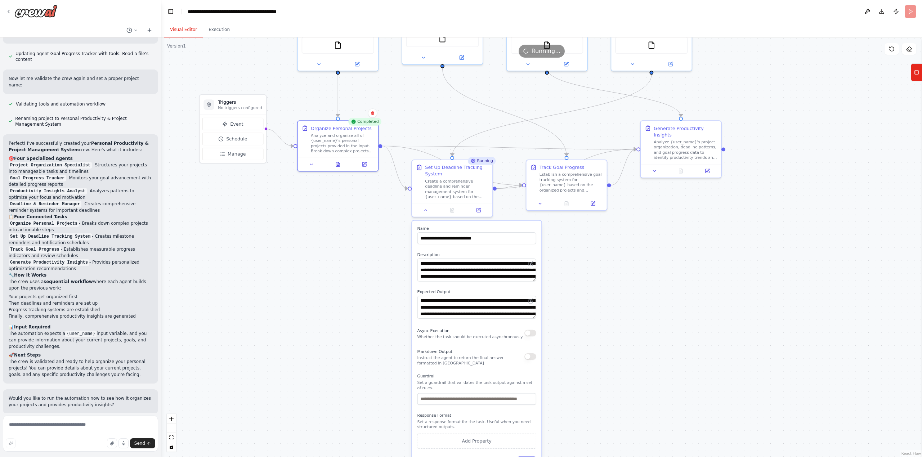
drag, startPoint x: 583, startPoint y: 284, endPoint x: 612, endPoint y: 312, distance: 40.0
click at [612, 312] on div ".deletable-edge-delete-btn { width: 20px; height: 20px; border: 0px solid #ffff…" at bounding box center [541, 247] width 761 height 420
click at [331, 136] on div "Analyze and organize all of {user_name}'s personal projects provided in the inp…" at bounding box center [342, 141] width 63 height 21
click at [331, 147] on div "Analyze and organize all of {user_name}'s personal projects provided in the inp…" at bounding box center [342, 141] width 63 height 21
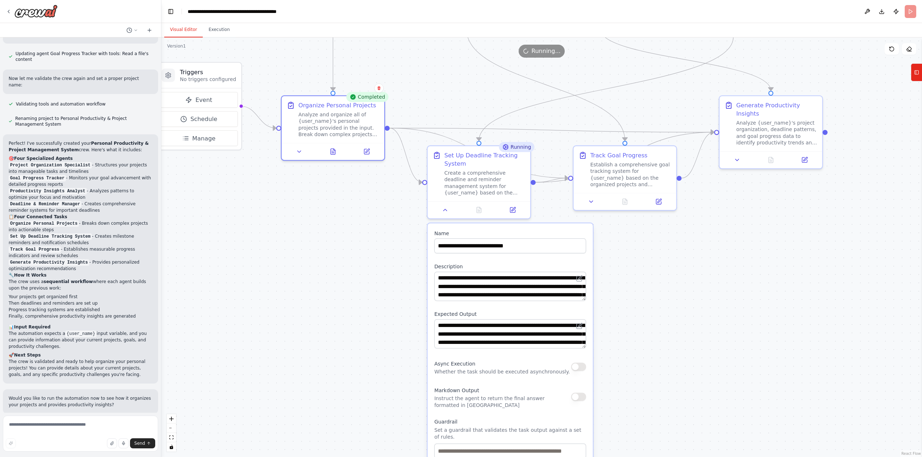
click at [918, 85] on div ".deletable-edge-delete-btn { width: 20px; height: 20px; border: 0px solid #ffff…" at bounding box center [541, 247] width 761 height 420
click at [917, 78] on icon at bounding box center [916, 73] width 5 height 12
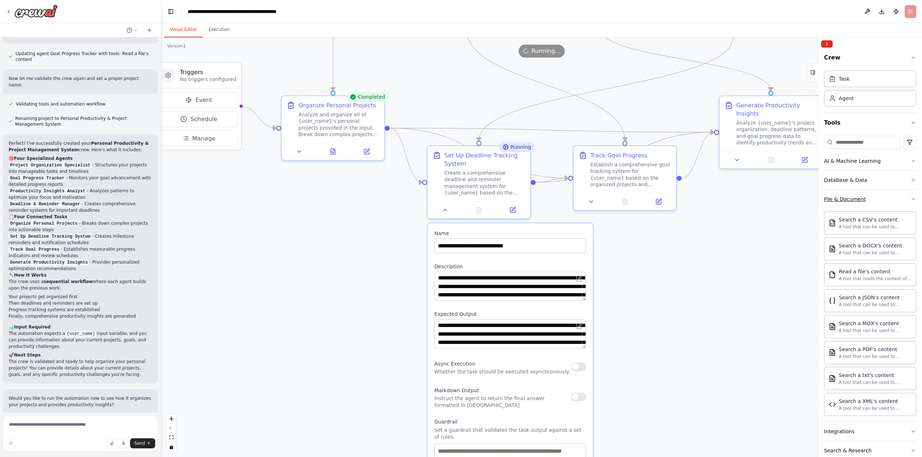
click at [910, 196] on icon "button" at bounding box center [913, 199] width 6 height 6
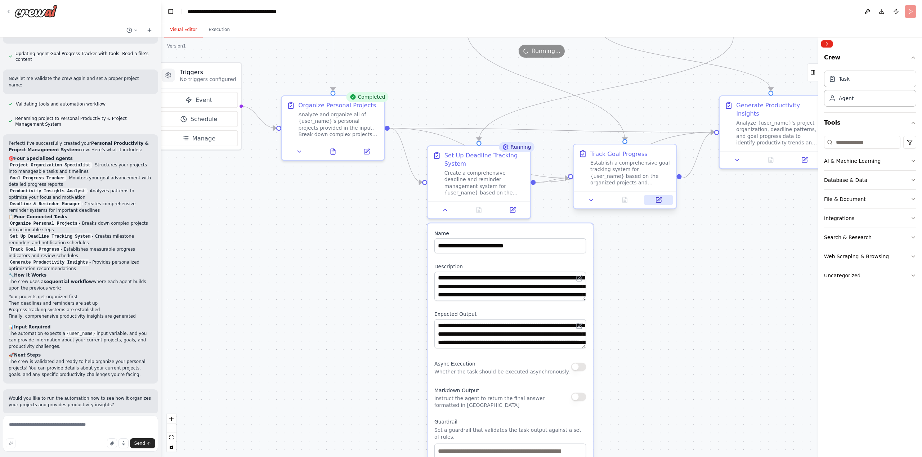
click at [656, 201] on icon at bounding box center [658, 199] width 5 height 5
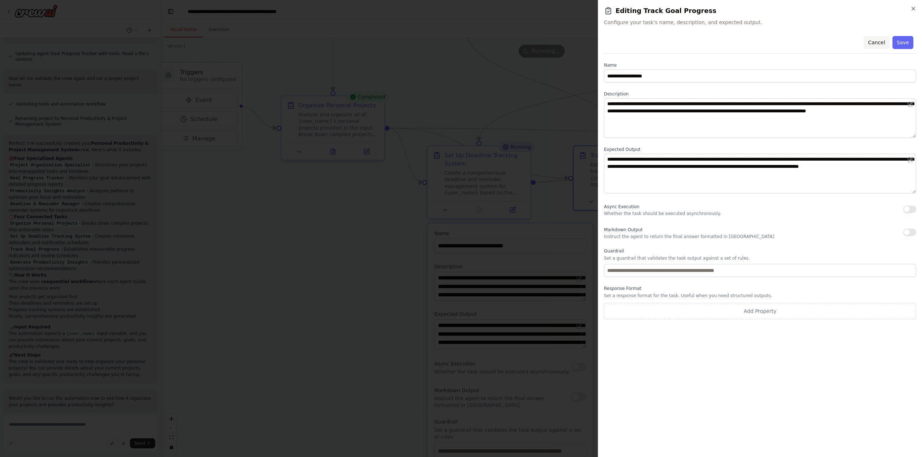
click at [875, 44] on button "Cancel" at bounding box center [877, 42] width 26 height 13
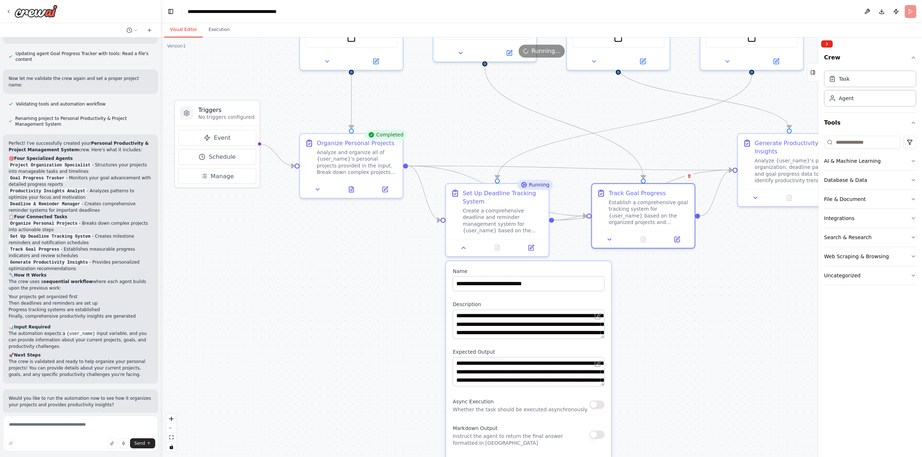
drag, startPoint x: 727, startPoint y: 230, endPoint x: 742, endPoint y: 296, distance: 67.2
click at [743, 296] on div ".deletable-edge-delete-btn { width: 20px; height: 20px; border: 0px solid #ffff…" at bounding box center [541, 247] width 761 height 420
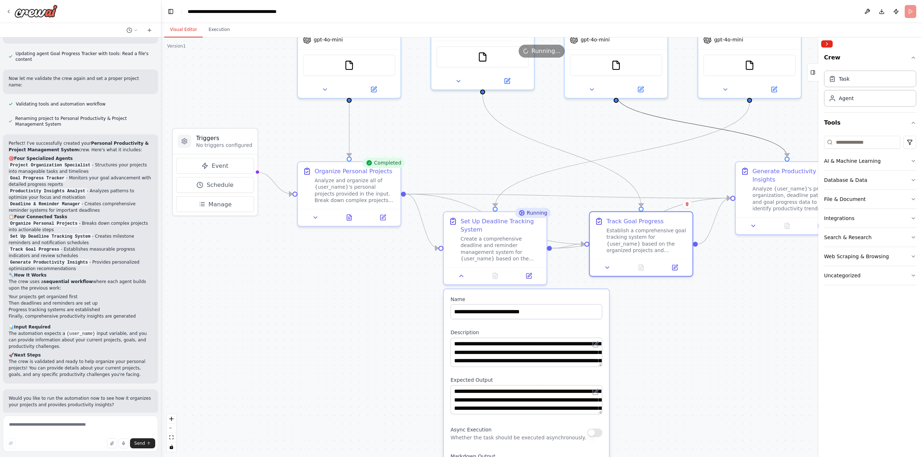
drag, startPoint x: 683, startPoint y: 120, endPoint x: 647, endPoint y: 183, distance: 73.1
click at [647, 183] on div ".deletable-edge-delete-btn { width: 20px; height: 20px; border: 0px solid #ffff…" at bounding box center [541, 247] width 761 height 420
click at [689, 166] on div ".deletable-edge-delete-btn { width: 20px; height: 20px; border: 0px solid #ffff…" at bounding box center [541, 247] width 761 height 420
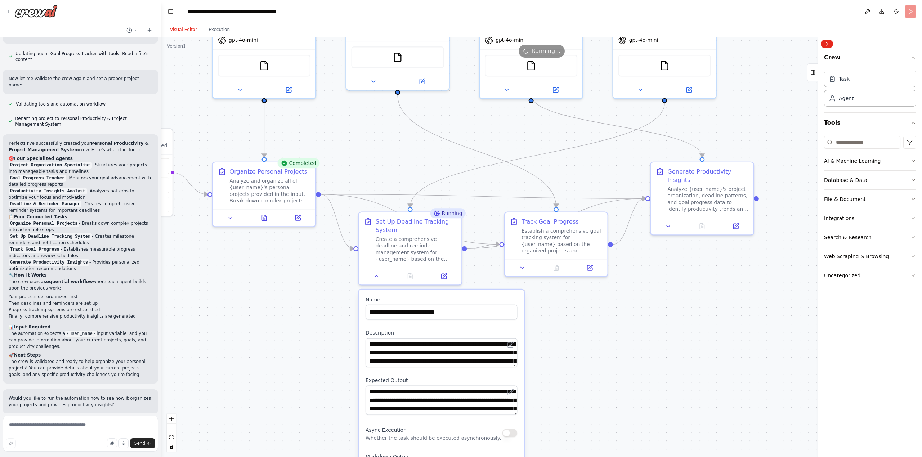
drag, startPoint x: 708, startPoint y: 163, endPoint x: 623, endPoint y: 163, distance: 85.0
click at [623, 163] on div ".deletable-edge-delete-btn { width: 20px; height: 20px; border: 0px solid #ffff…" at bounding box center [541, 247] width 761 height 420
click at [372, 275] on button at bounding box center [376, 275] width 29 height 10
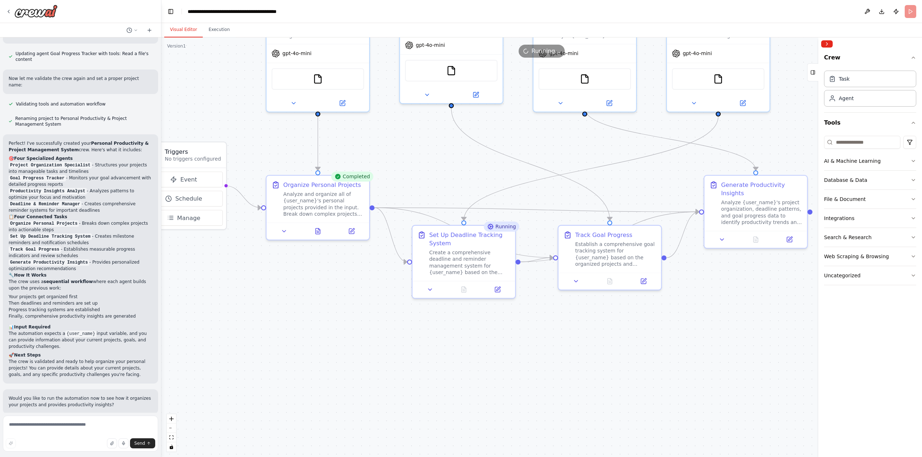
drag, startPoint x: 301, startPoint y: 395, endPoint x: 282, endPoint y: 314, distance: 83.4
click at [282, 314] on div ".deletable-edge-delete-btn { width: 20px; height: 20px; border: 0px solid #ffff…" at bounding box center [541, 247] width 761 height 420
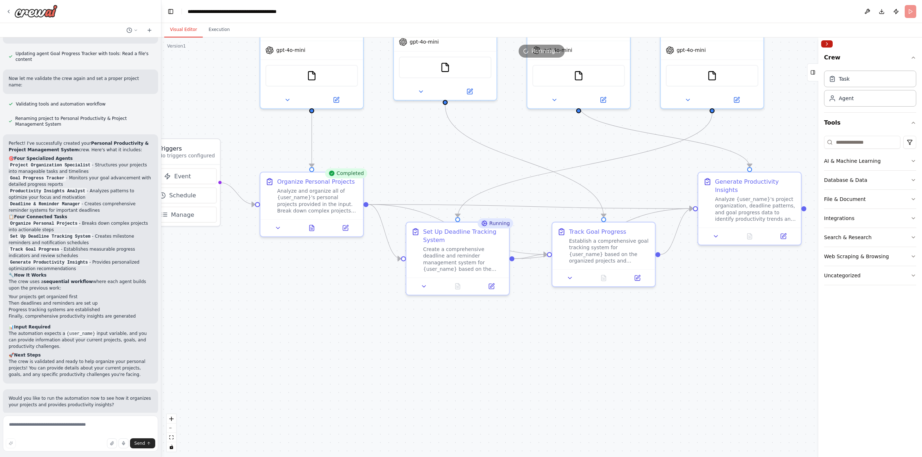
click at [824, 46] on button "Collapse right sidebar" at bounding box center [827, 43] width 12 height 7
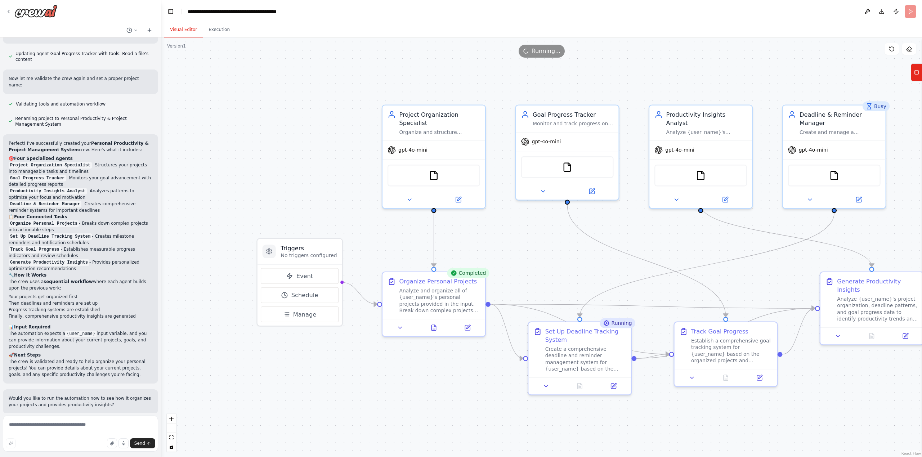
drag, startPoint x: 223, startPoint y: 118, endPoint x: 344, endPoint y: 212, distance: 152.9
click at [338, 212] on div ".deletable-edge-delete-btn { width: 20px; height: 20px; border: 0px solid #ffff…" at bounding box center [541, 247] width 761 height 420
